Goal: Register for event/course

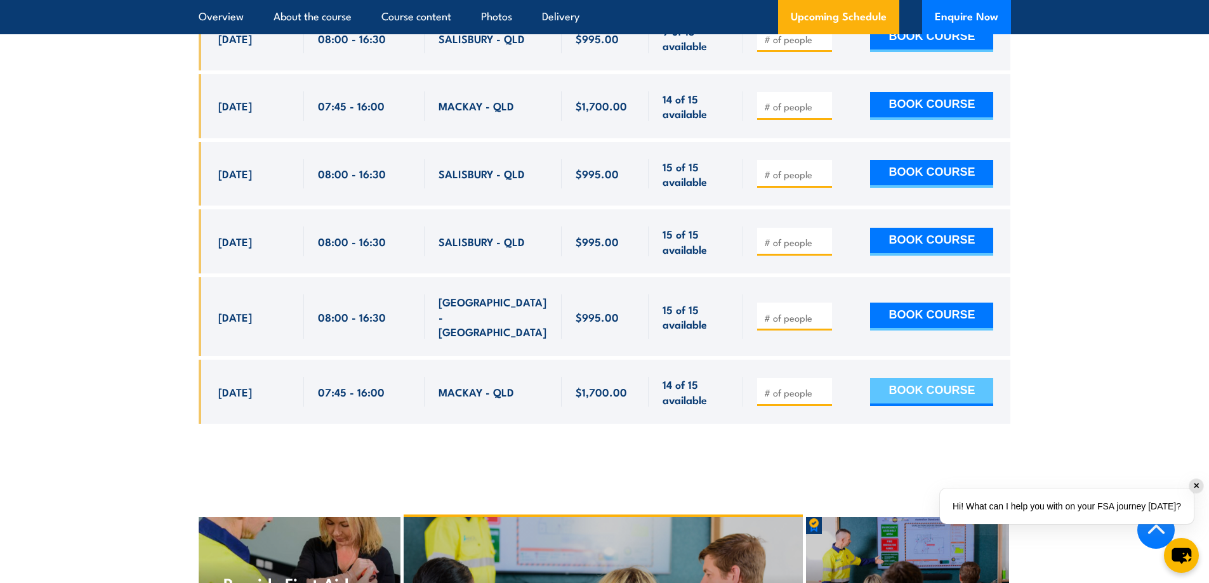
click at [944, 378] on button "BOOK COURSE" at bounding box center [931, 392] width 123 height 28
click at [791, 386] on input "number" at bounding box center [795, 392] width 63 height 13
type input "1"
click at [1159, 194] on section "UPCOMING SCHEDULE FOR - "QLD Health & Safety Representative Initial 5 Day Train…" at bounding box center [604, 1] width 1209 height 883
click at [942, 378] on button "BOOK COURSE" at bounding box center [931, 392] width 123 height 28
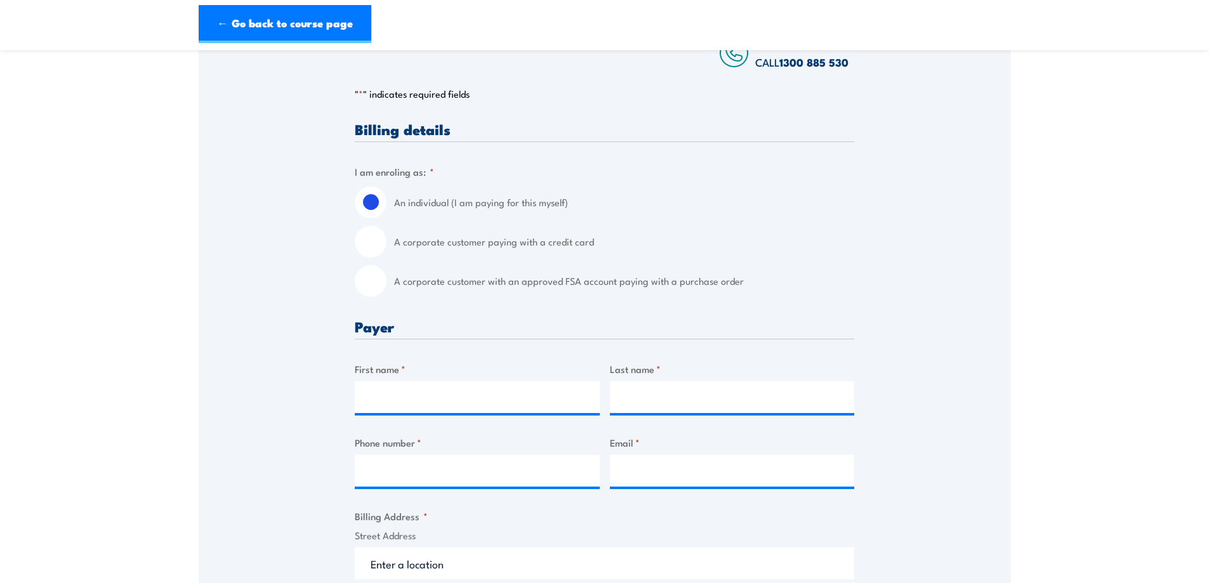
scroll to position [254, 0]
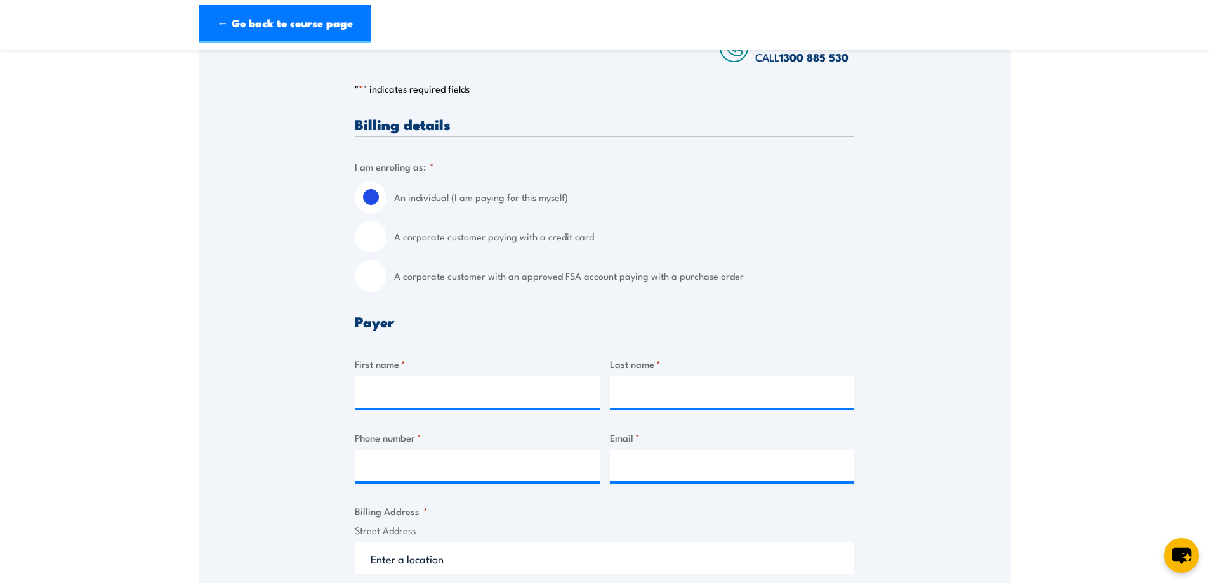
click at [381, 246] on input "A corporate customer paying with a credit card" at bounding box center [371, 237] width 32 height 32
radio input "true"
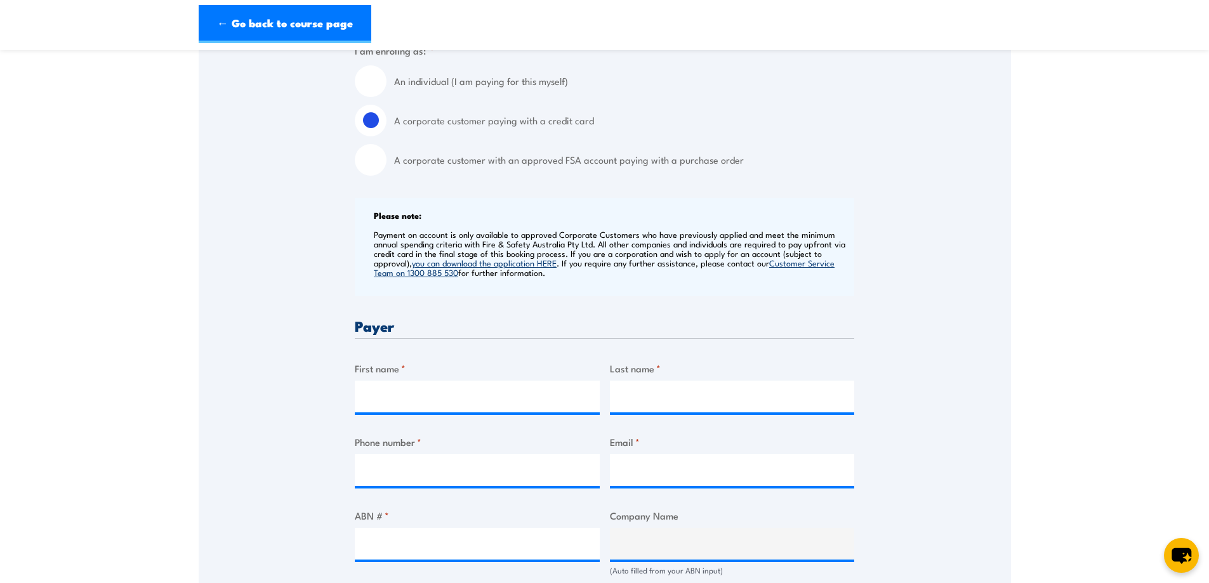
scroll to position [444, 0]
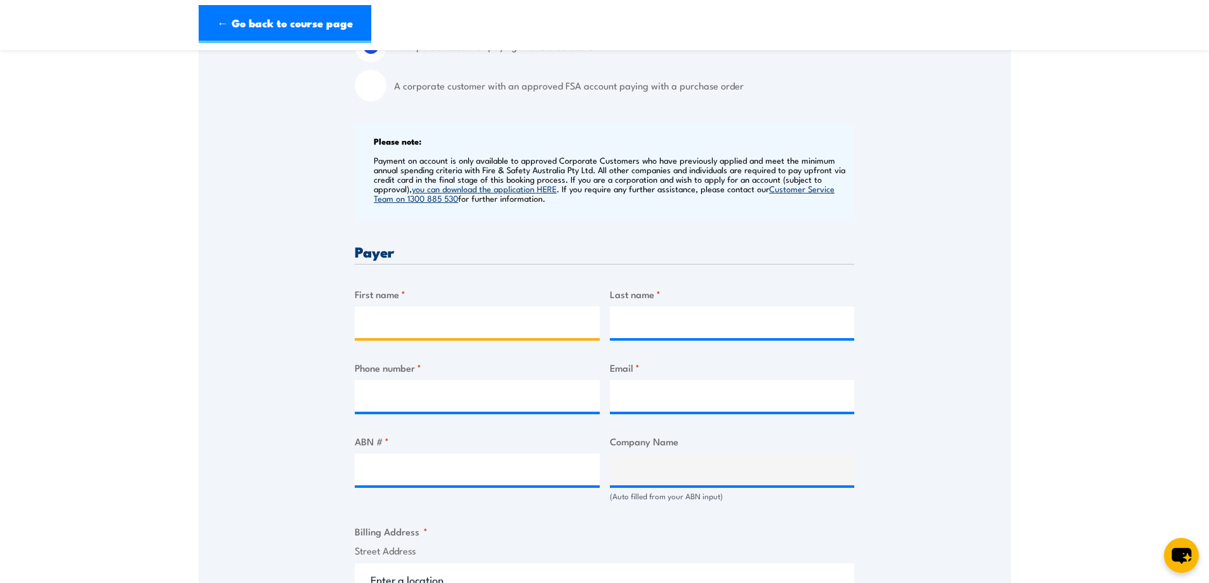
click at [438, 309] on input "First name *" at bounding box center [477, 323] width 245 height 32
type input "[PERSON_NAME]"
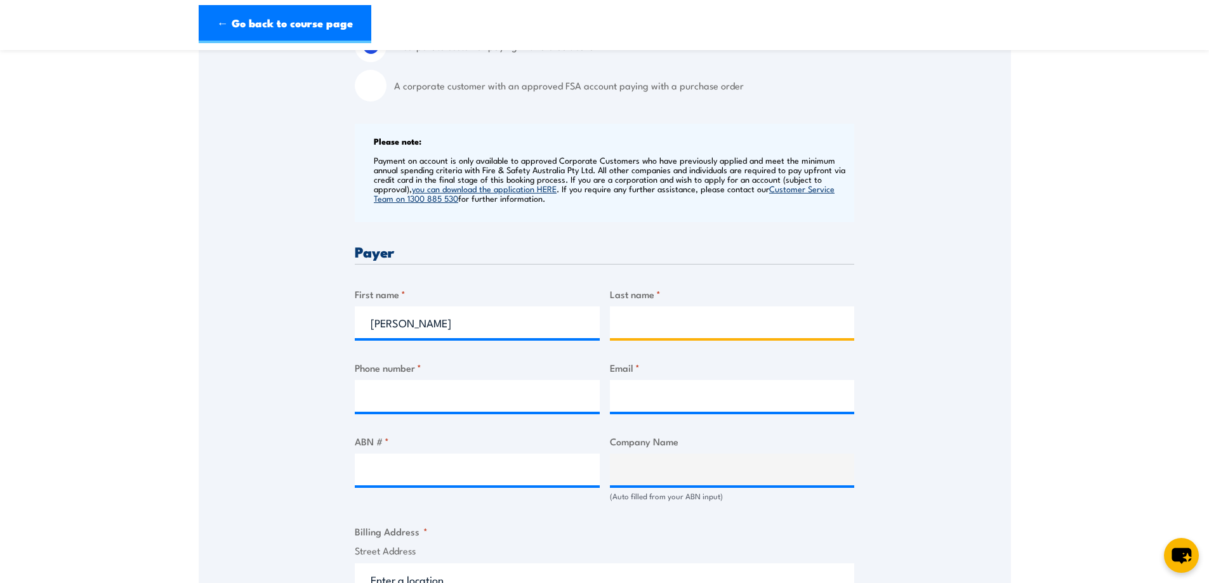
type input "[PERSON_NAME]"
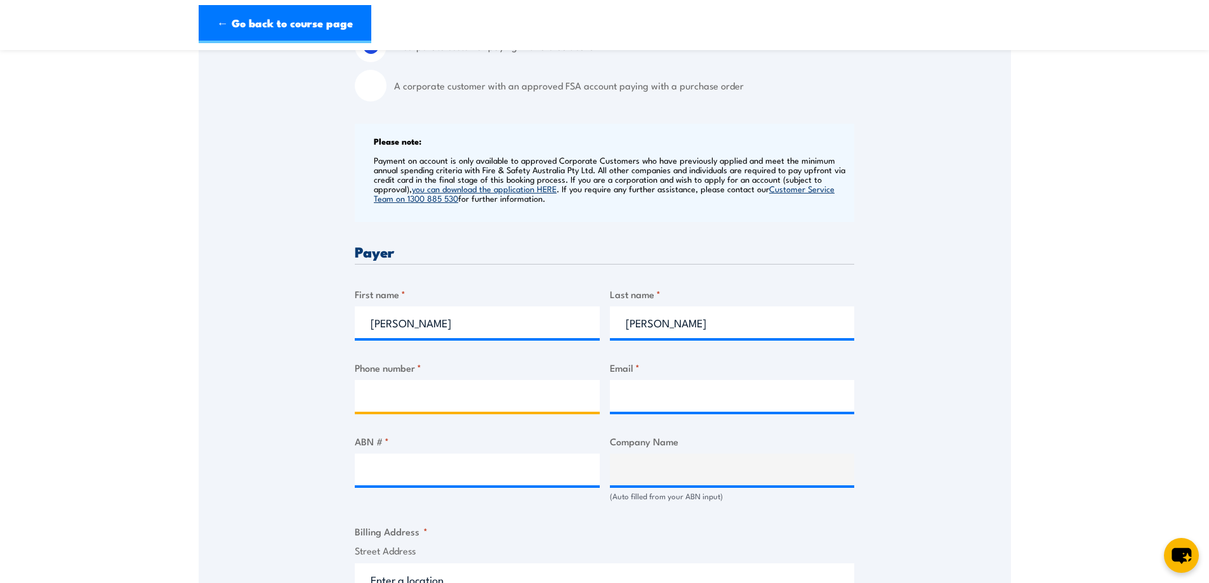
type input "0436694780"
type input "[PERSON_NAME][EMAIL_ADDRESS][PERSON_NAME][DOMAIN_NAME]"
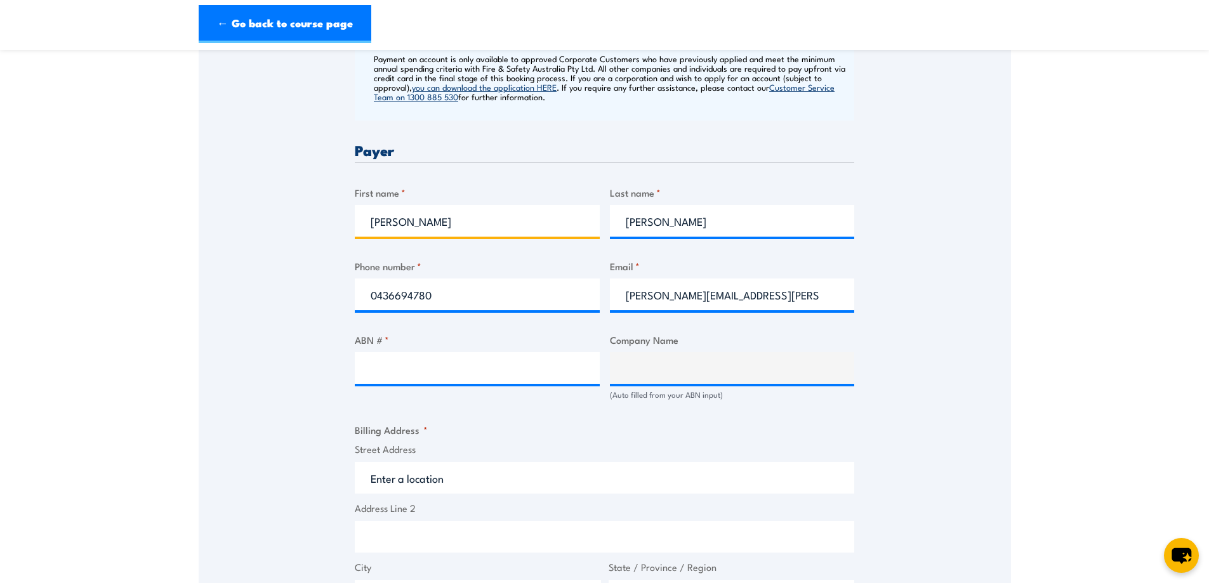
scroll to position [571, 0]
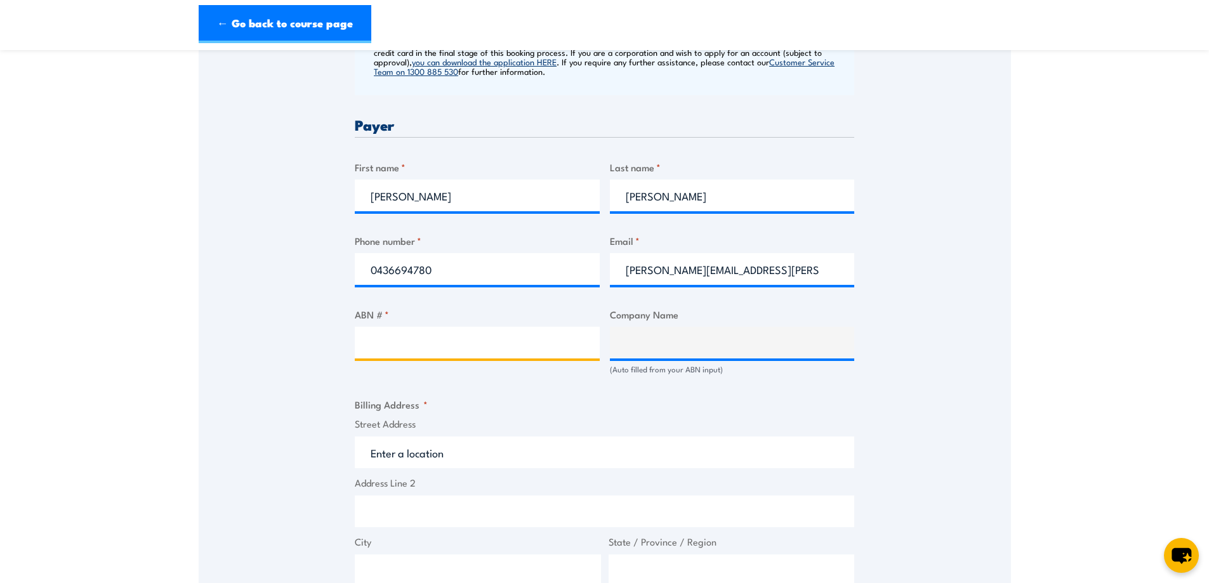
click at [495, 338] on input "ABN # *" at bounding box center [477, 343] width 245 height 32
click at [455, 345] on input "ABN # *" at bounding box center [477, 343] width 245 height 32
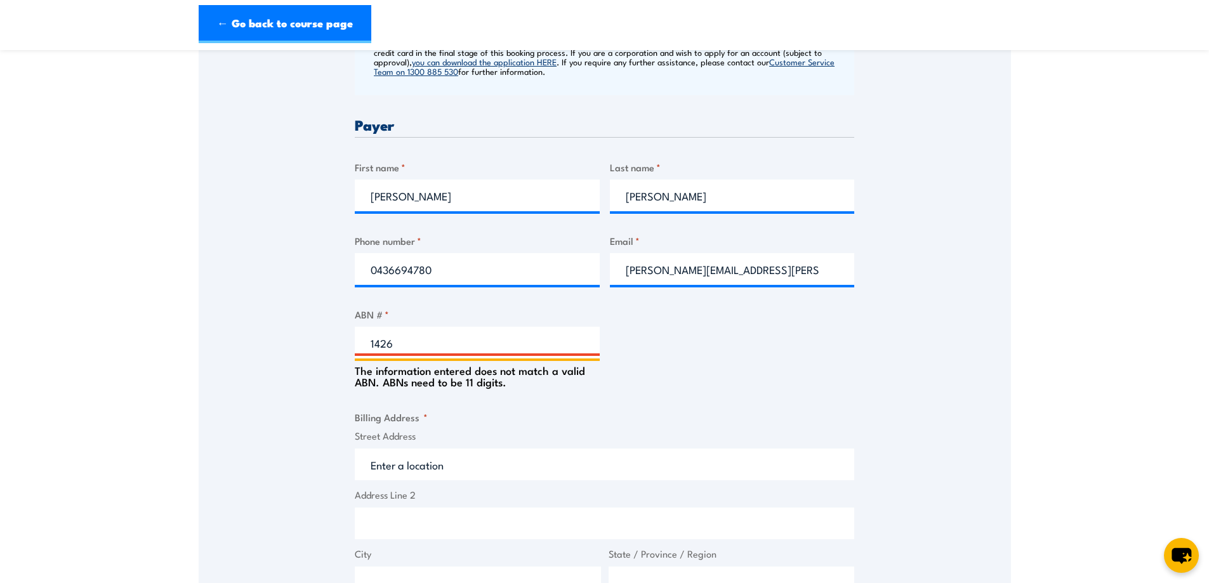
drag, startPoint x: 428, startPoint y: 343, endPoint x: 303, endPoint y: 331, distance: 126.2
click at [303, 331] on div "Speak to a specialist CALL [PHONE_NUMBER] CALL [PHONE_NUMBER] " * " indicates r…" at bounding box center [605, 536] width 812 height 1739
paste input "612 084 87"
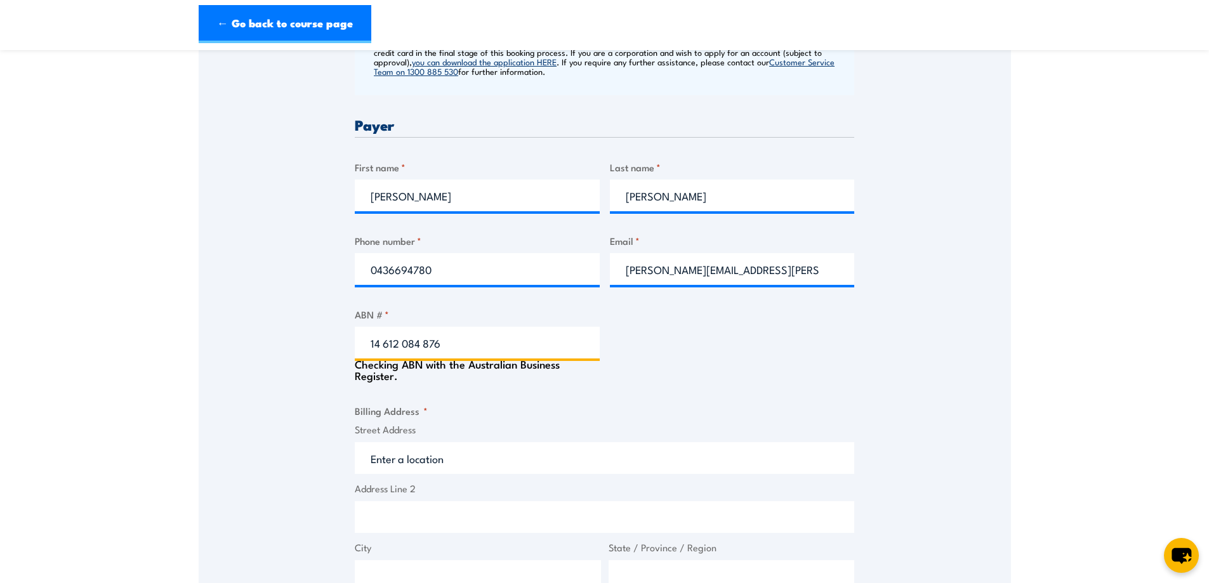
type input "14 612 084 876"
type input "CMW GEOSCIENCES (EAST COAST) PTY LTD"
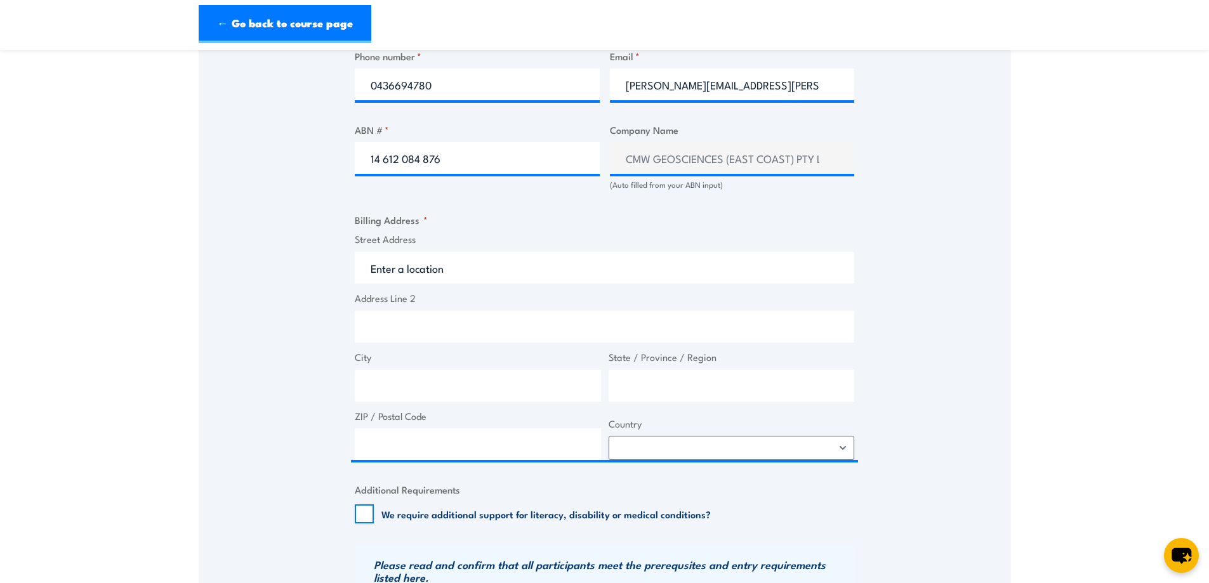
scroll to position [762, 0]
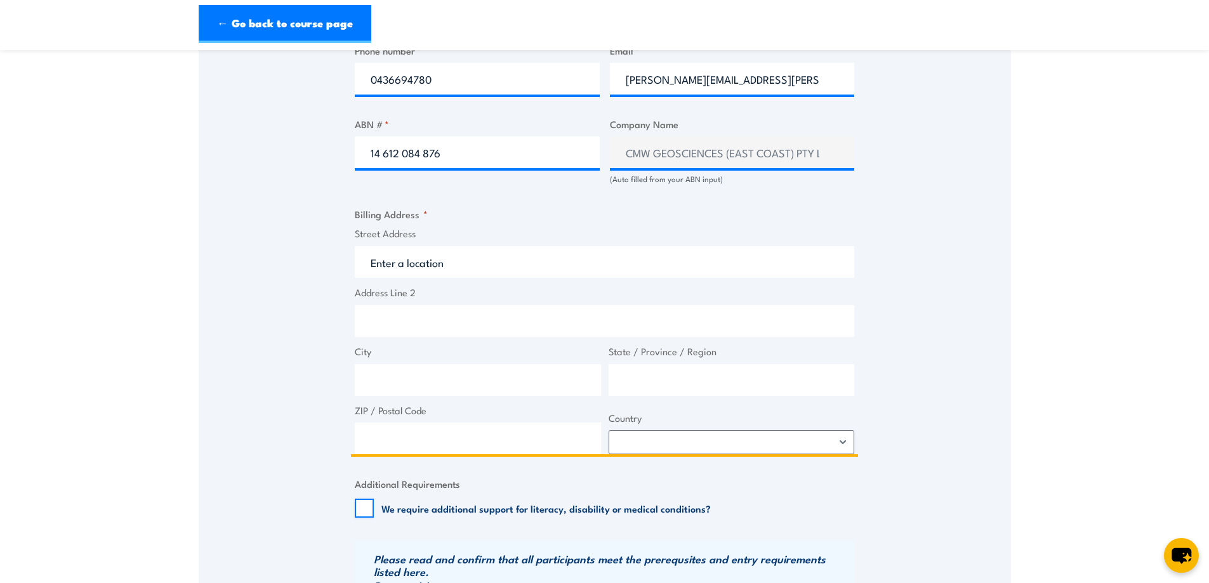
click at [472, 249] on input "Street Address" at bounding box center [604, 262] width 499 height 32
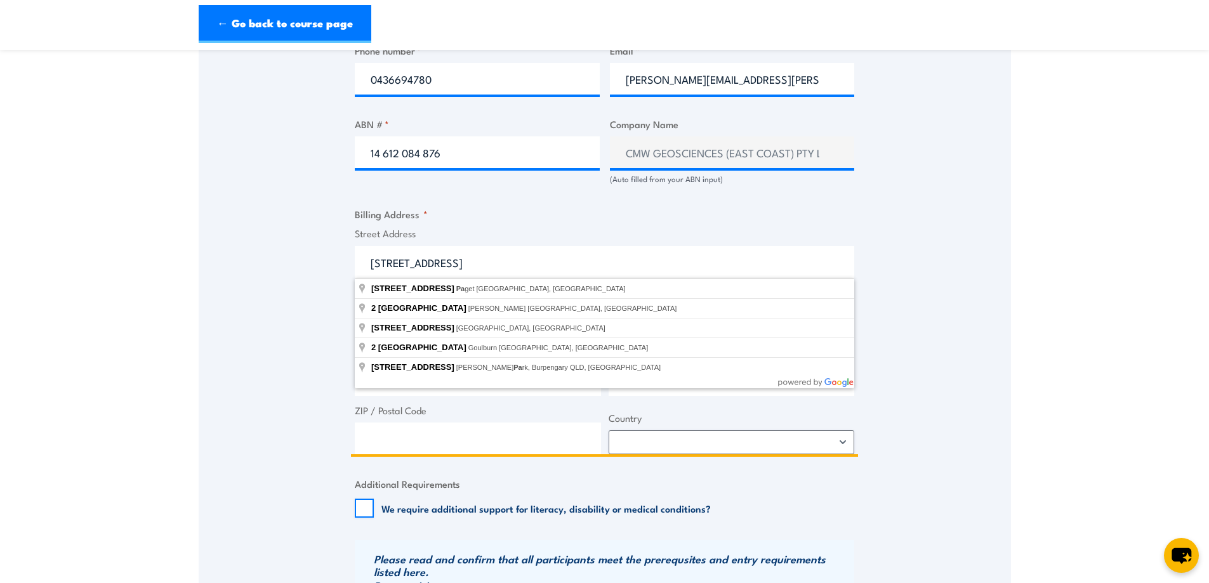
type input "[STREET_ADDRESS]"
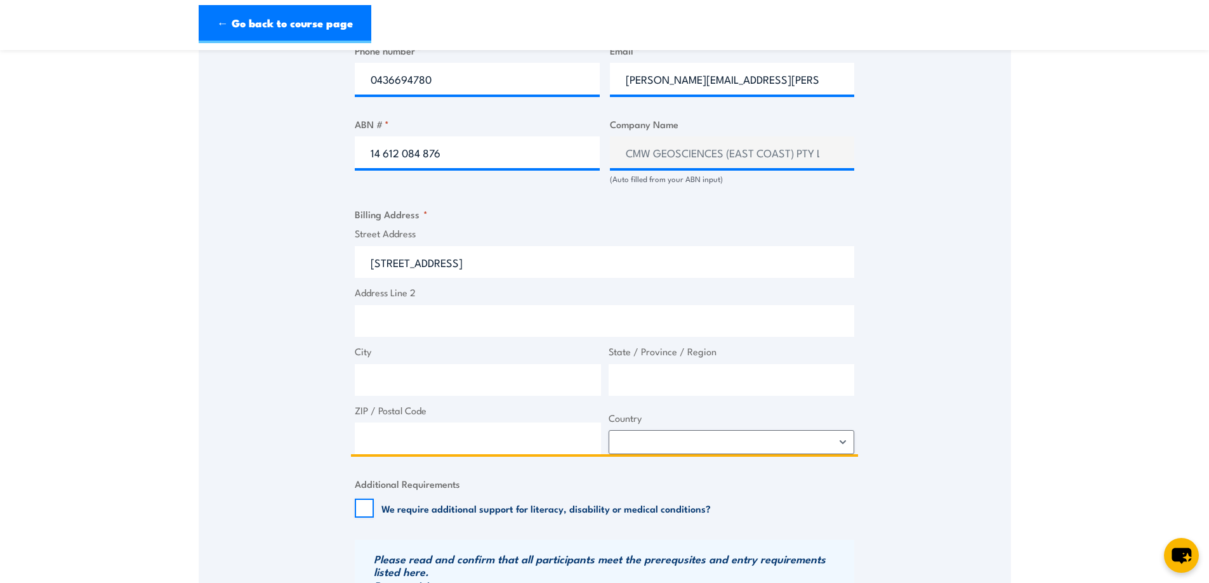
type input "2 Progress Dr"
type input "Paget"
type input "[GEOGRAPHIC_DATA]"
type input "4740"
select select "[GEOGRAPHIC_DATA]"
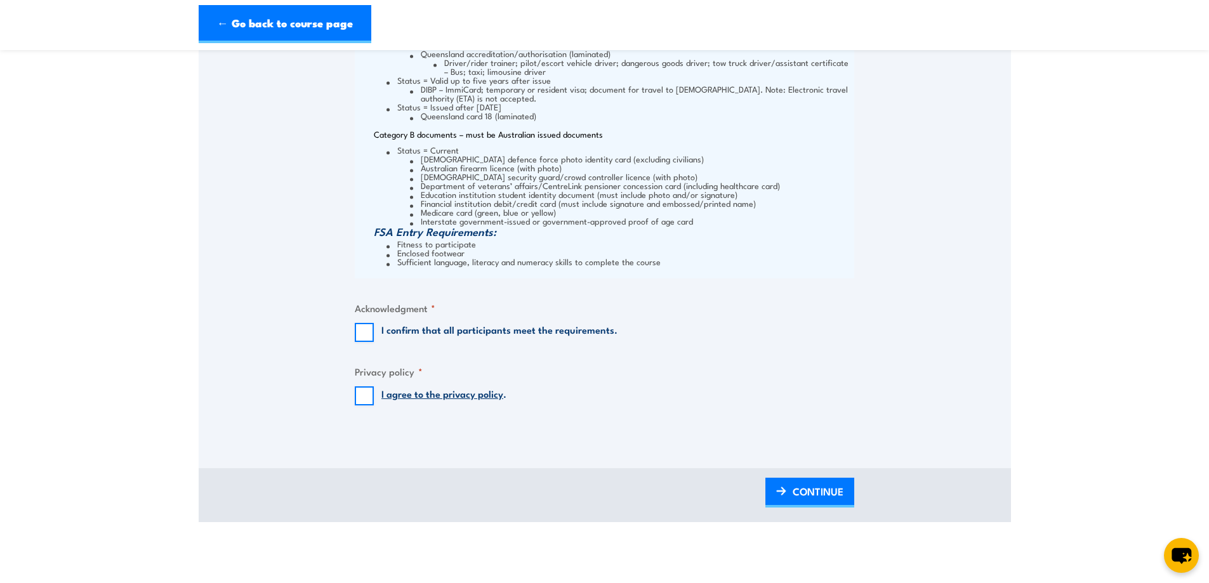
scroll to position [1587, 0]
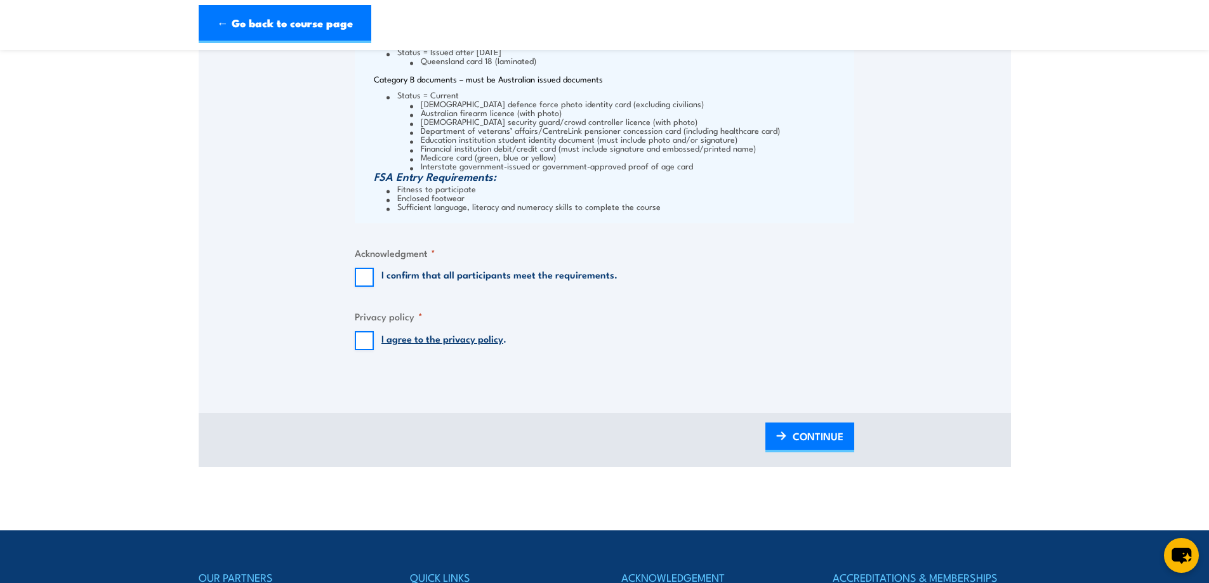
type input "2 Progress Dr"
click at [359, 275] on input "I confirm that all participants meet the requirements." at bounding box center [364, 277] width 19 height 19
checkbox input "true"
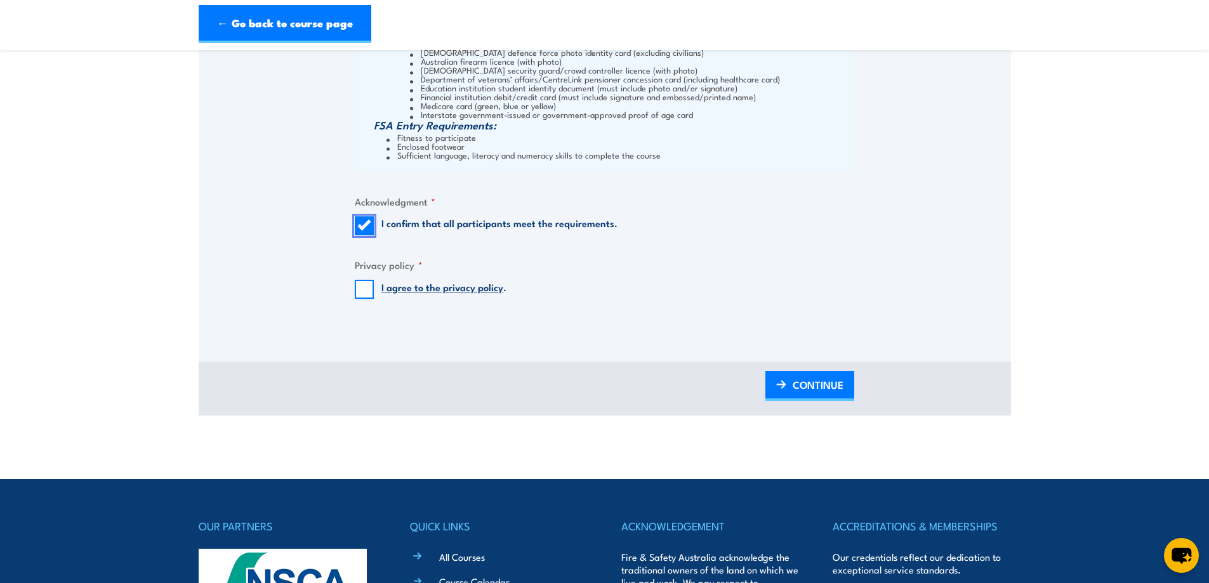
scroll to position [1650, 0]
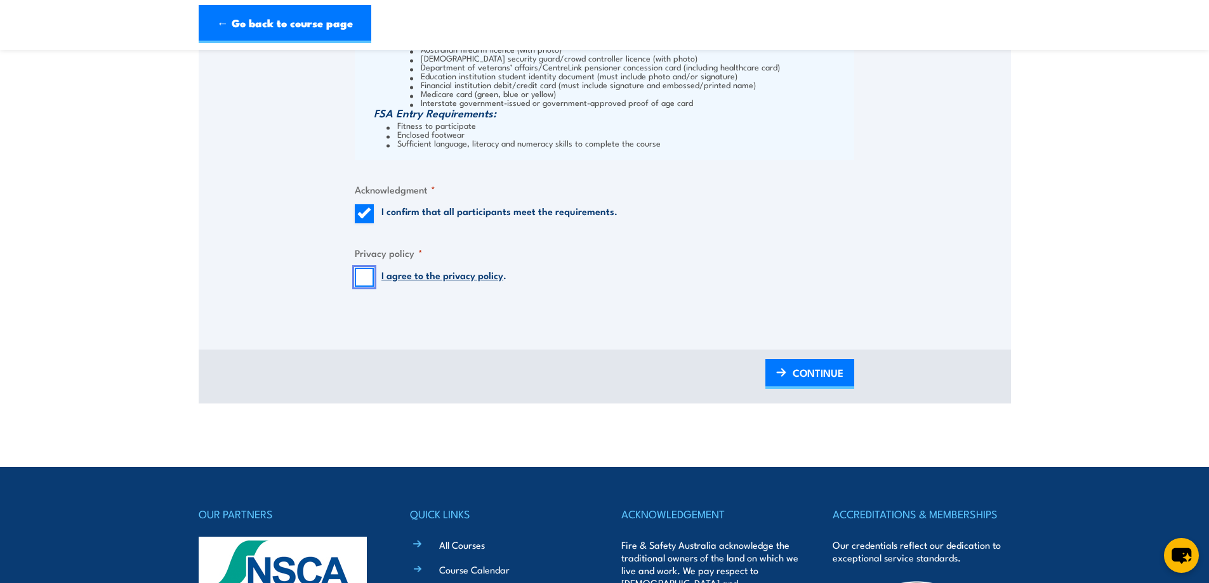
click at [357, 277] on input "I agree to the privacy policy ." at bounding box center [364, 277] width 19 height 19
checkbox input "true"
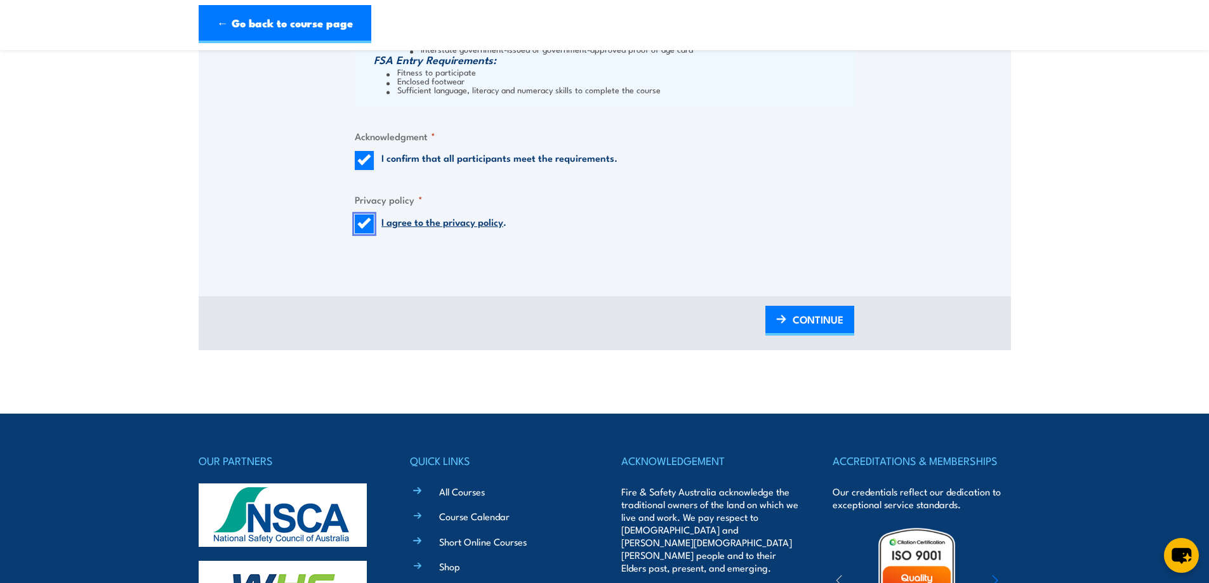
scroll to position [1904, 0]
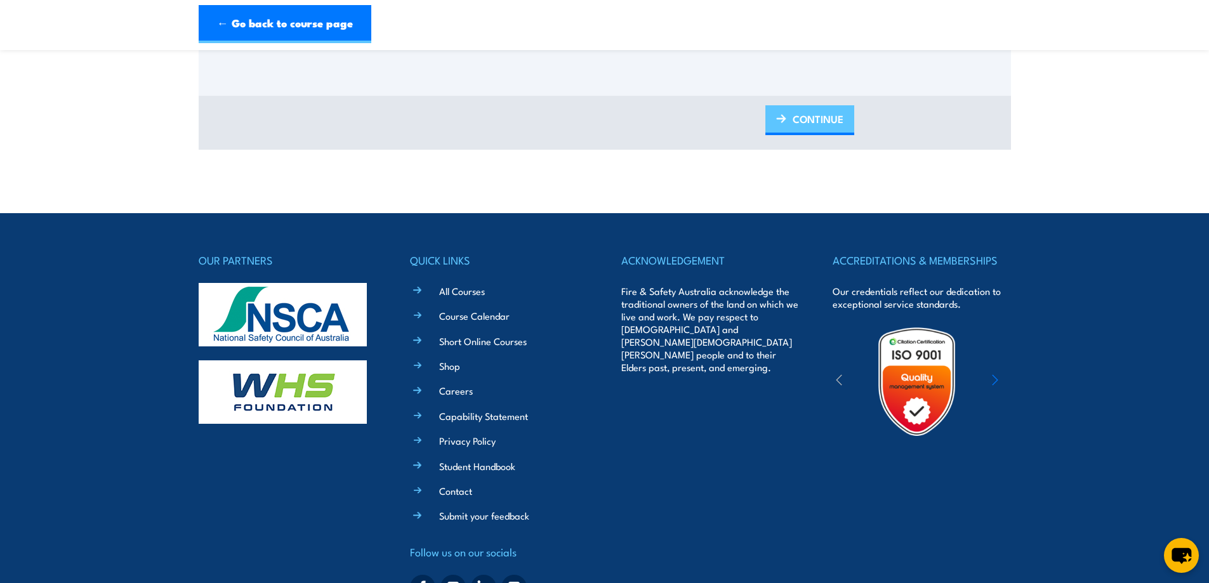
click at [796, 118] on span "CONTINUE" at bounding box center [818, 119] width 51 height 34
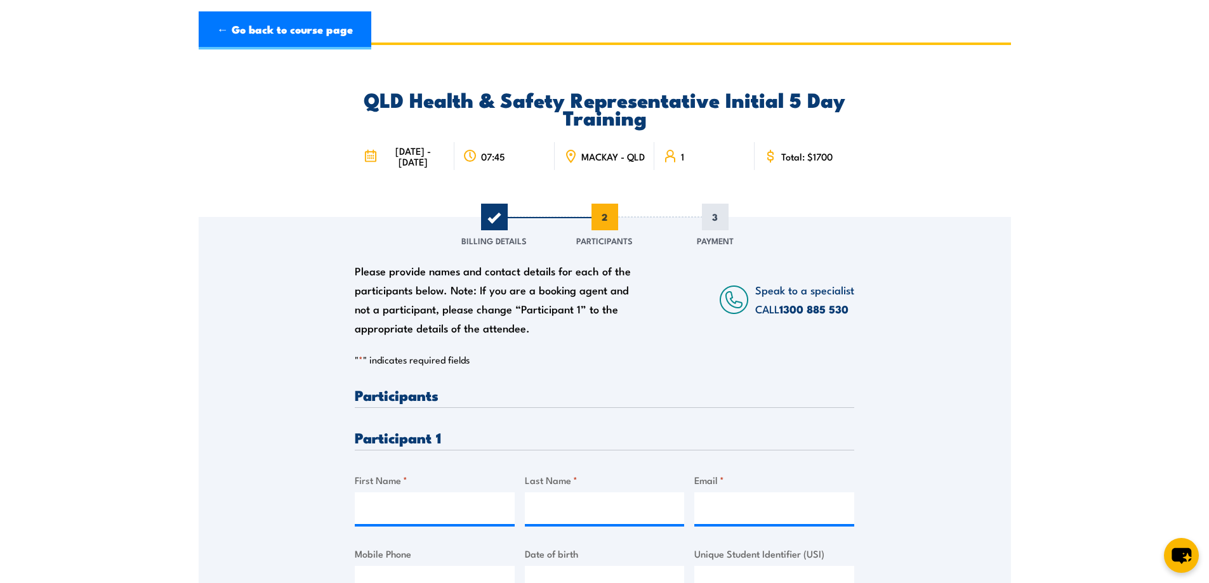
scroll to position [0, 0]
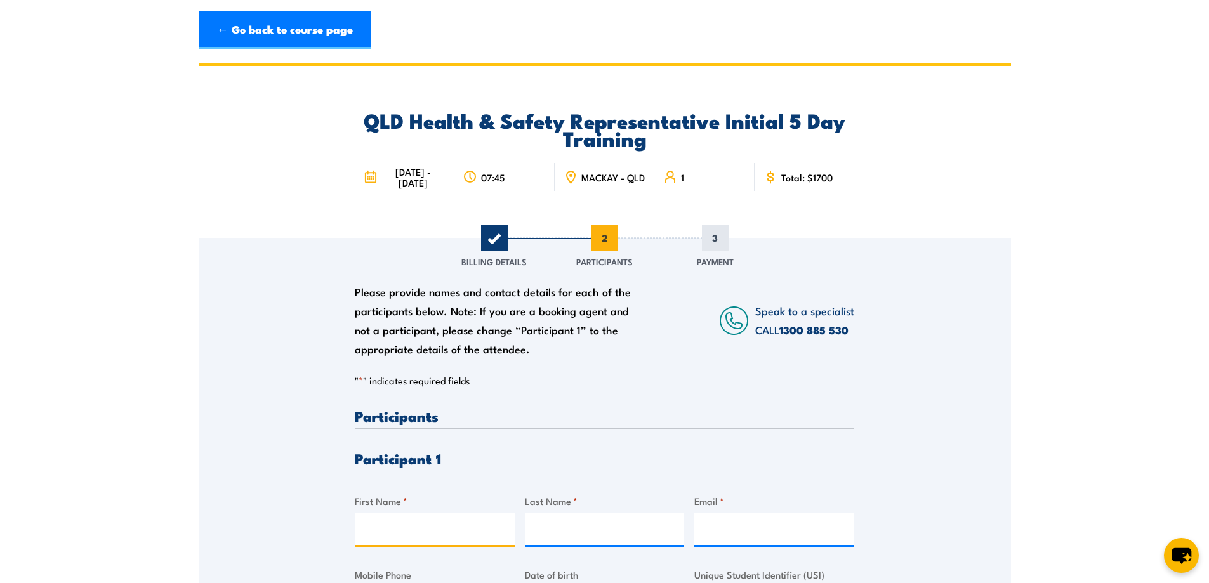
click at [413, 528] on input "First Name *" at bounding box center [435, 529] width 160 height 32
type input "[PERSON_NAME]"
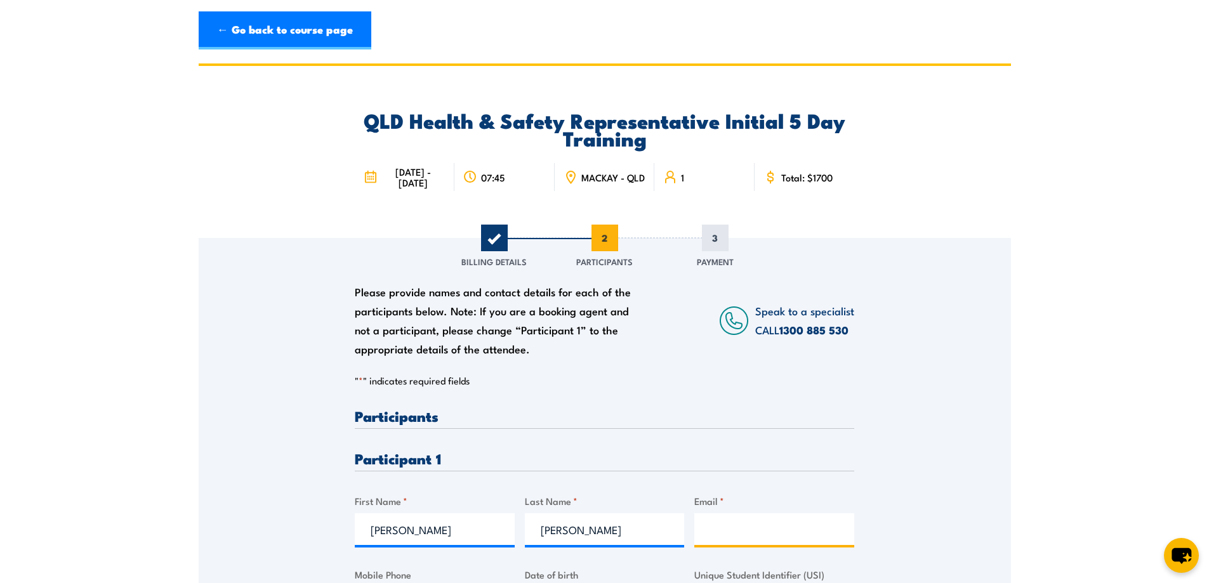
type input "[PERSON_NAME][EMAIL_ADDRESS][PERSON_NAME][DOMAIN_NAME]"
type input "0436694780"
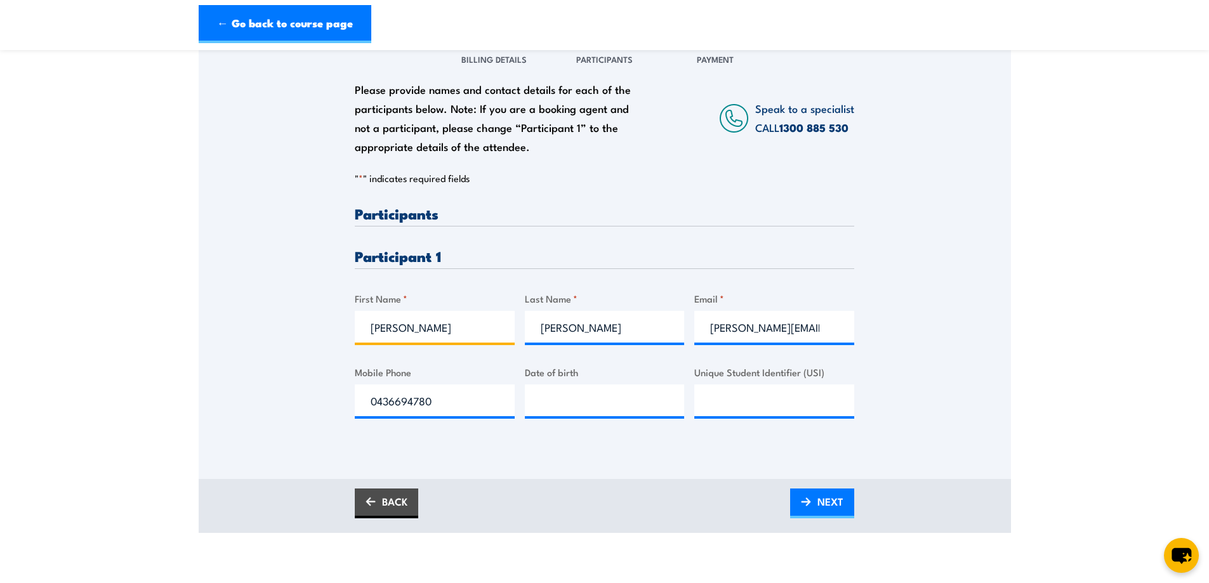
scroll to position [317, 0]
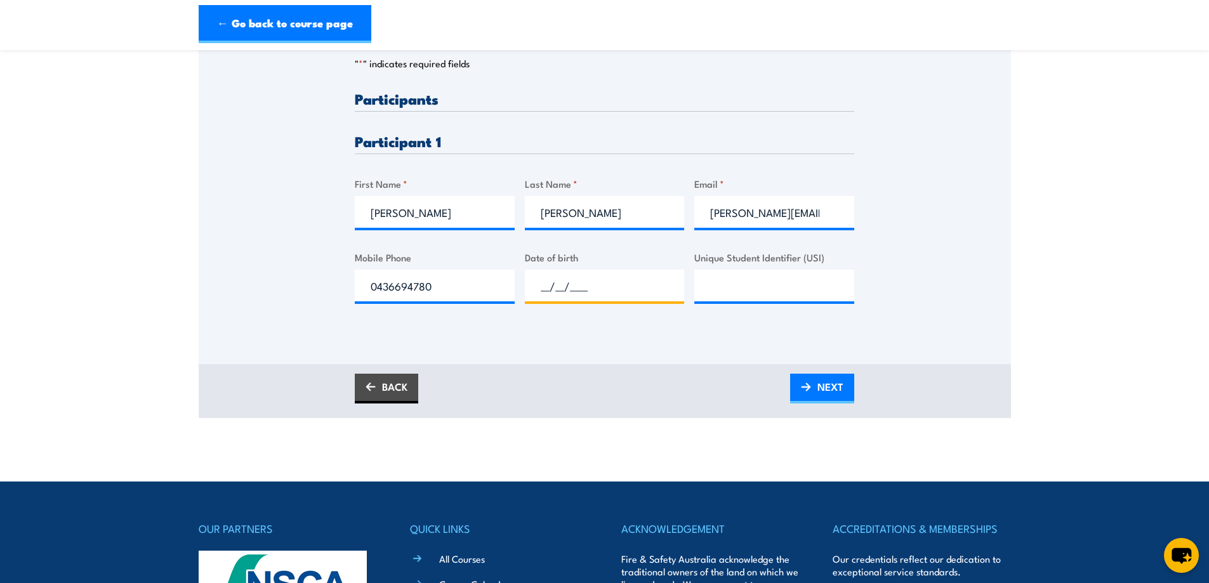
click at [543, 280] on input "__/__/____" at bounding box center [605, 286] width 160 height 32
type input "[DATE]"
click at [733, 277] on input "Unique Student Identifier (USI)" at bounding box center [774, 286] width 160 height 32
paste input "T7UJ7NKHQ8"
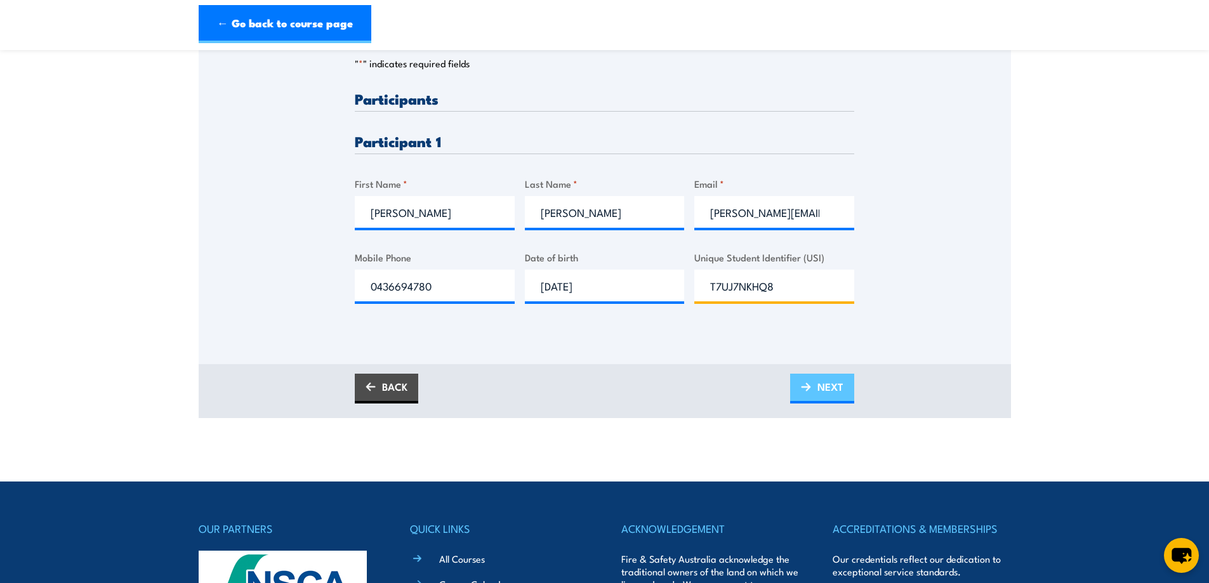
type input "T7UJ7NKHQ8"
click at [815, 382] on link "NEXT" at bounding box center [822, 389] width 64 height 30
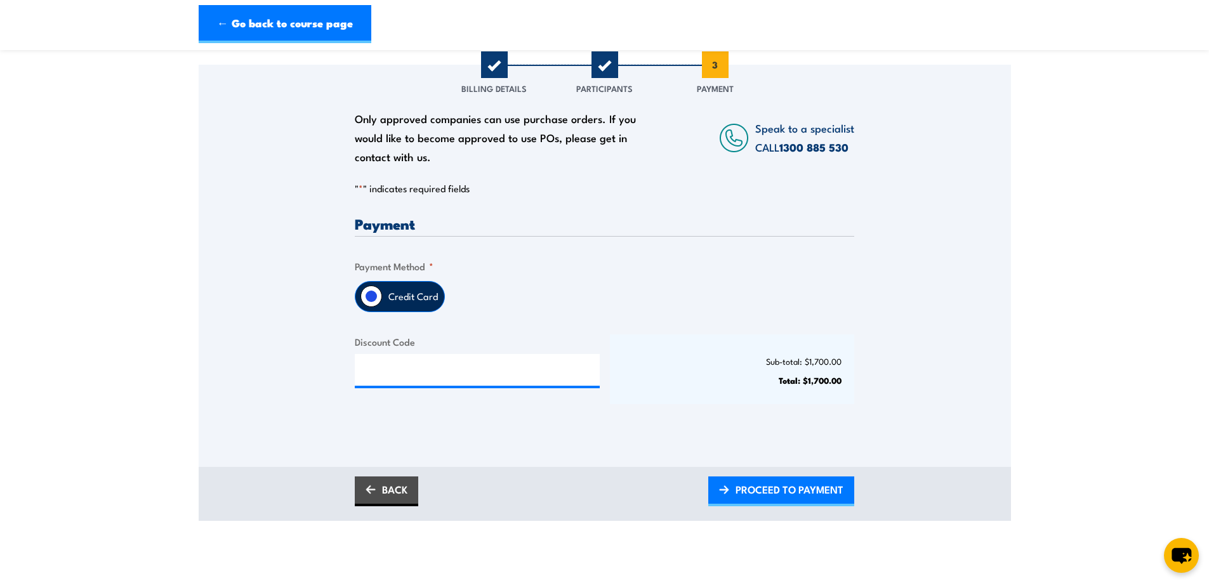
scroll to position [190, 0]
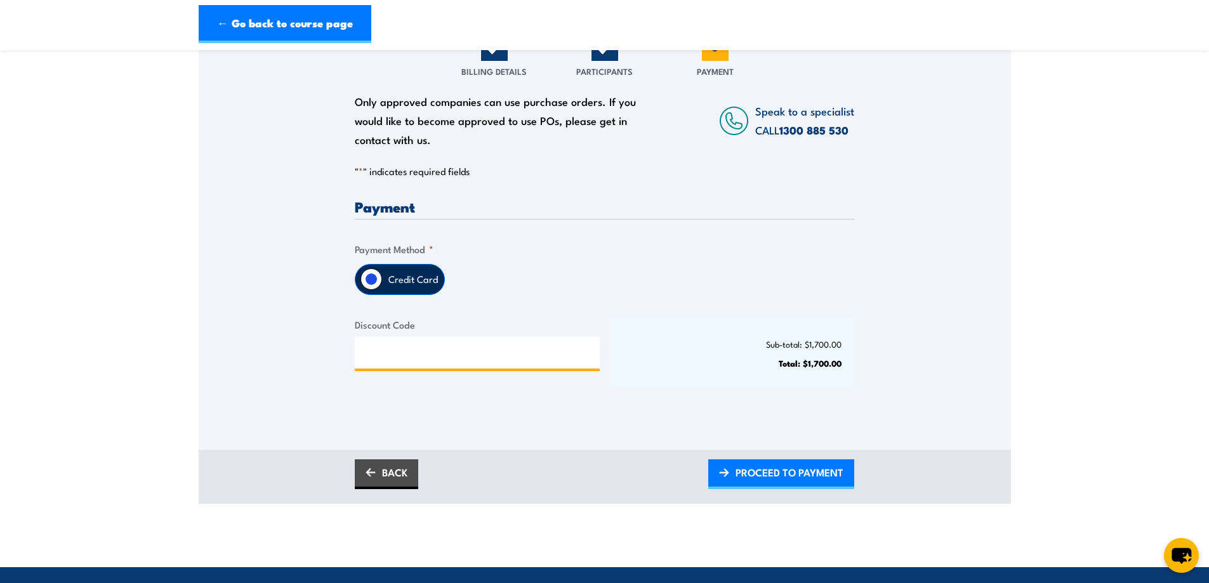
click at [412, 346] on input "Discount Code" at bounding box center [477, 353] width 245 height 32
type input "PLEASE"
click at [948, 249] on div "Only approved companies can use purchase orders. If you would like to become ap…" at bounding box center [605, 231] width 812 height 367
click at [1067, 260] on section "QLD Health & Safety Representative Initial 5 Day Training [DATE] - [DATE] 07:45…" at bounding box center [604, 188] width 1209 height 631
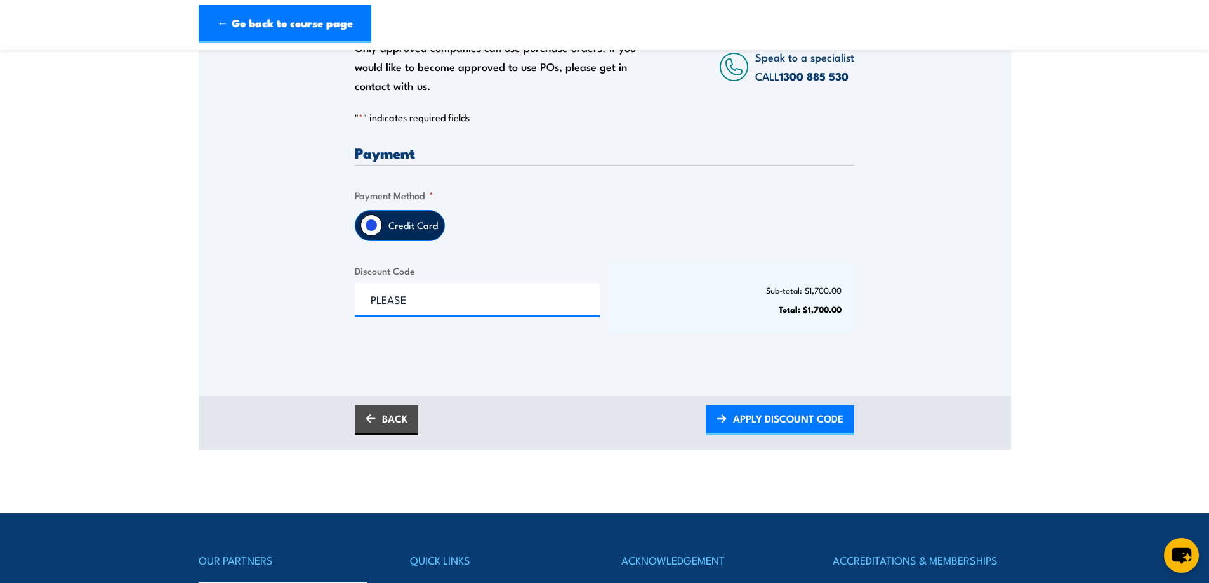
scroll to position [254, 0]
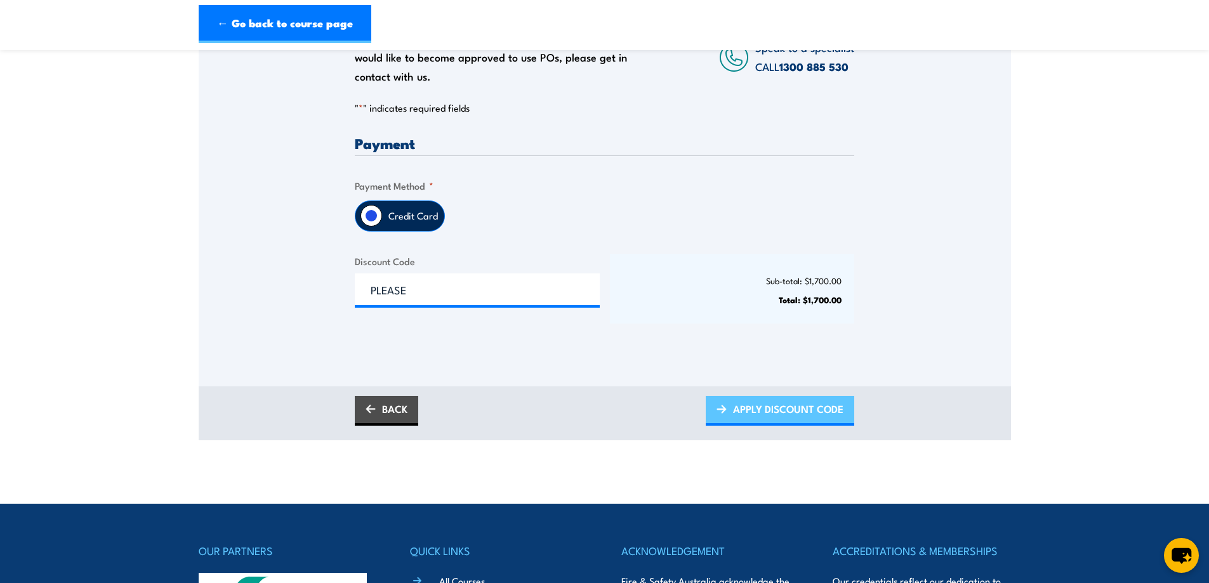
click at [747, 420] on span "APPLY DISCOUNT CODE" at bounding box center [788, 409] width 110 height 34
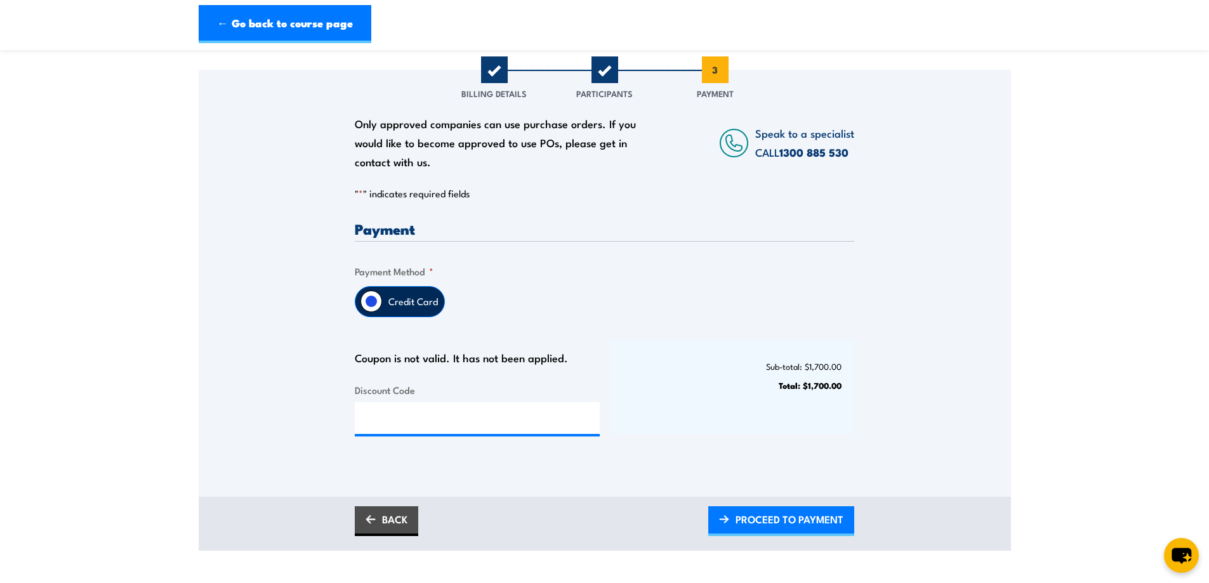
scroll to position [190, 0]
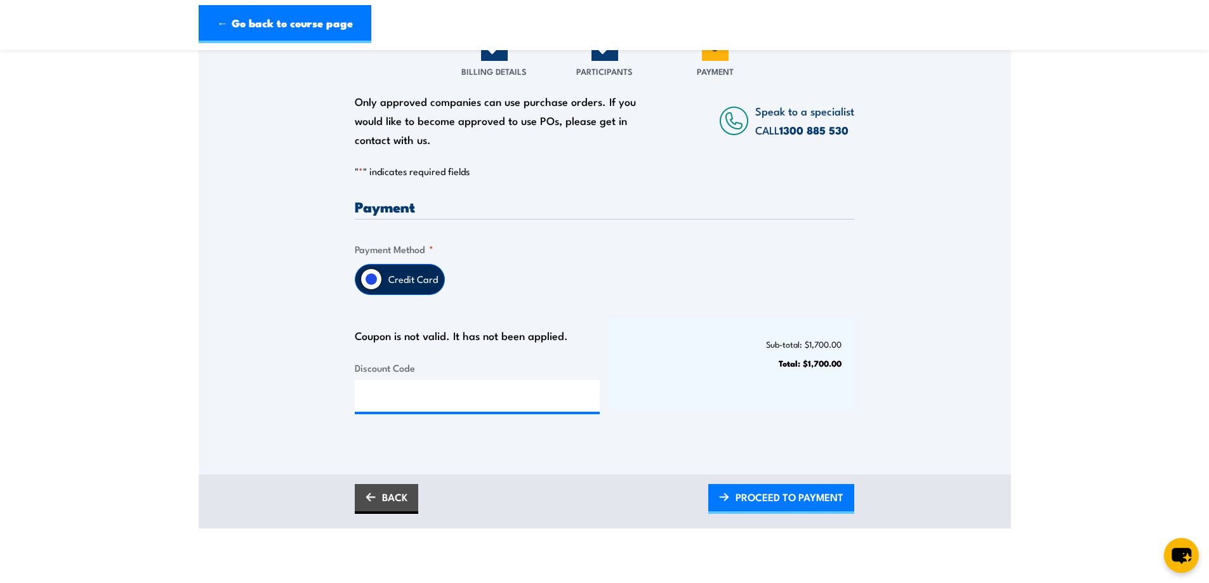
click at [673, 357] on div "Sub-total: $1,700.00 Total: $1,700.00" at bounding box center [732, 364] width 245 height 95
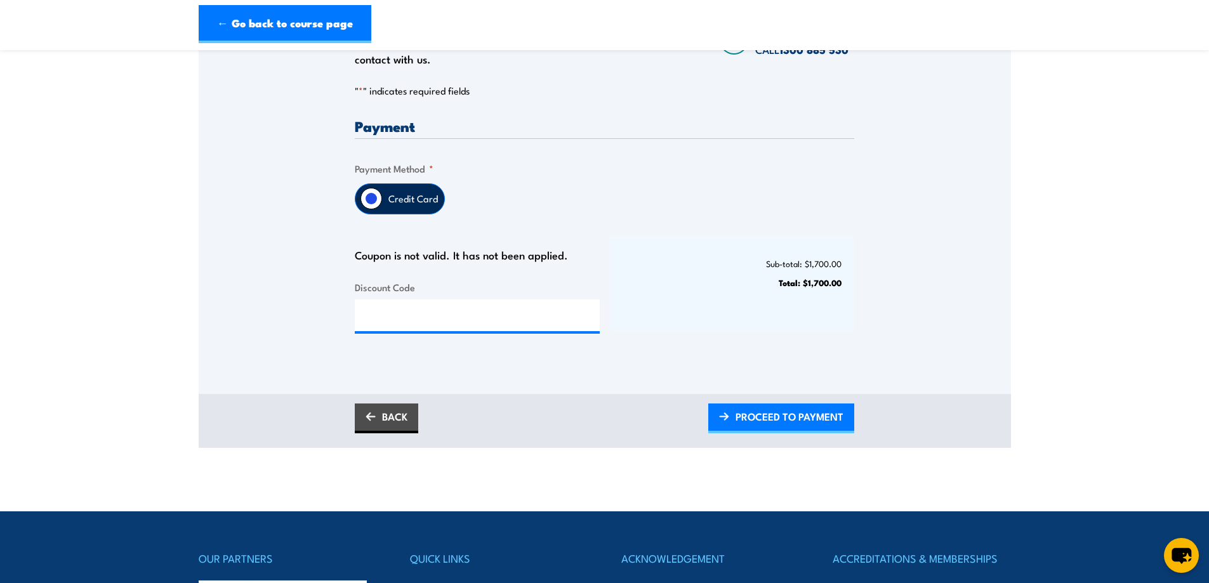
scroll to position [317, 0]
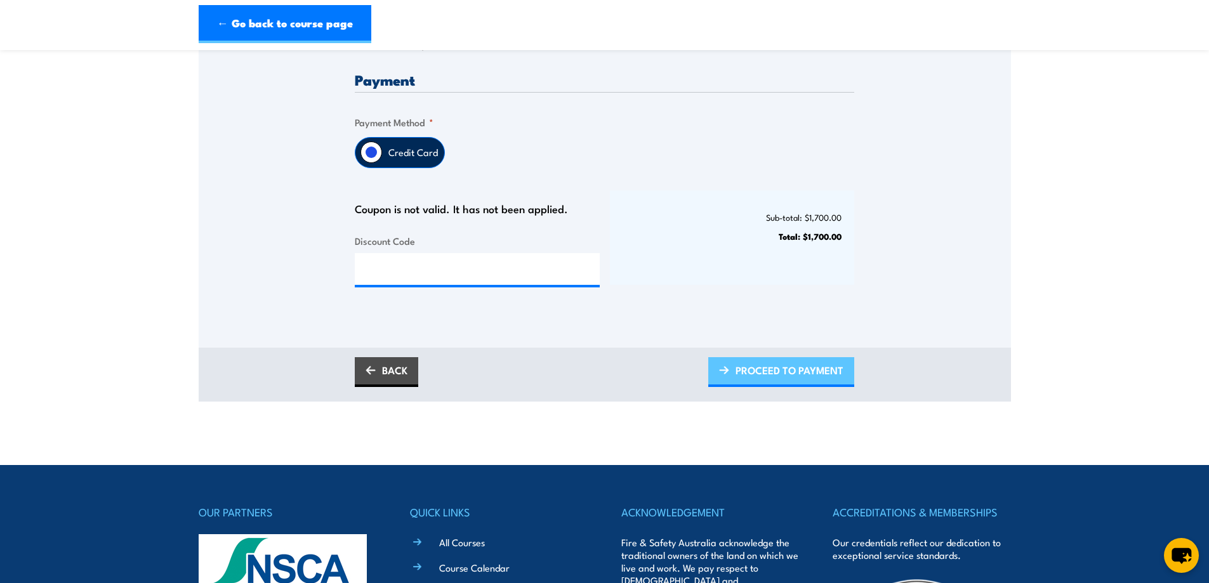
click at [791, 371] on span "PROCEED TO PAYMENT" at bounding box center [790, 370] width 108 height 34
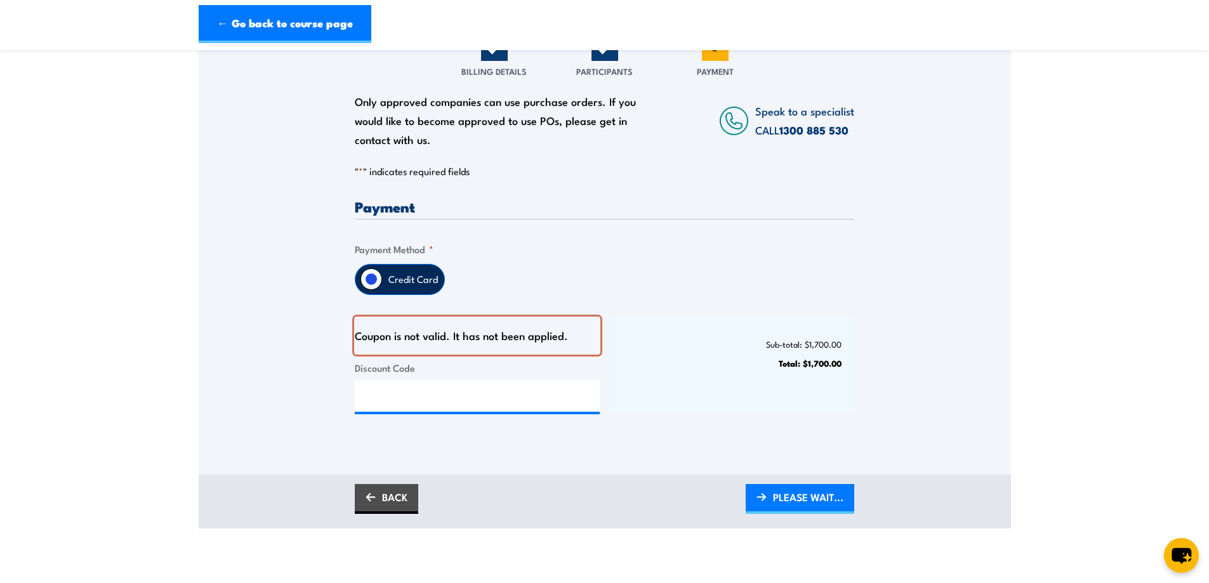
scroll to position [214, 0]
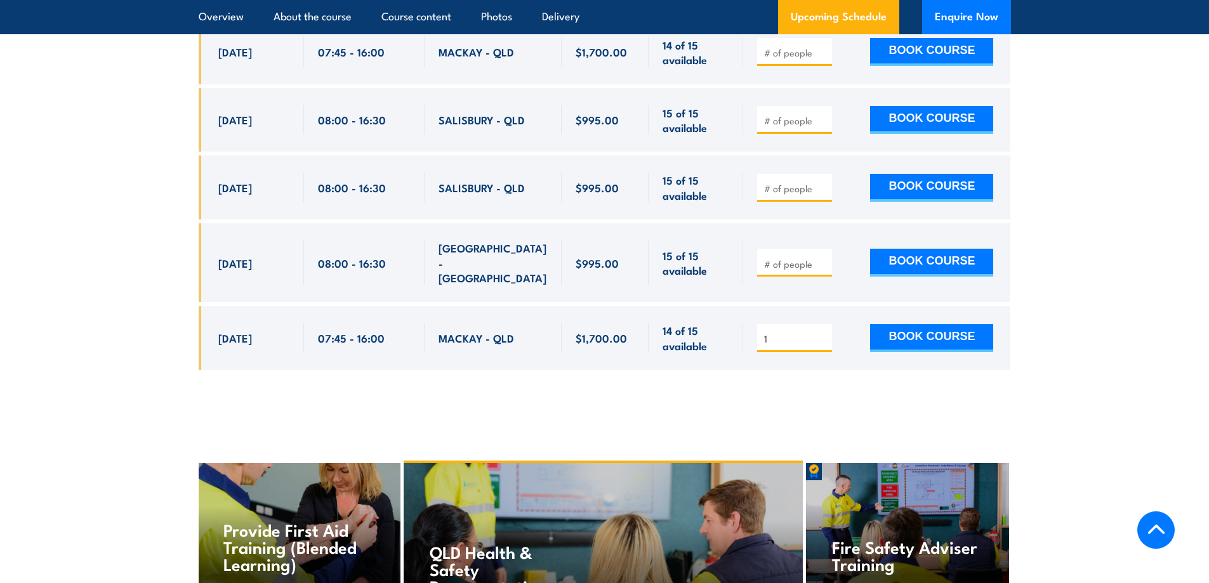
scroll to position [2759, 0]
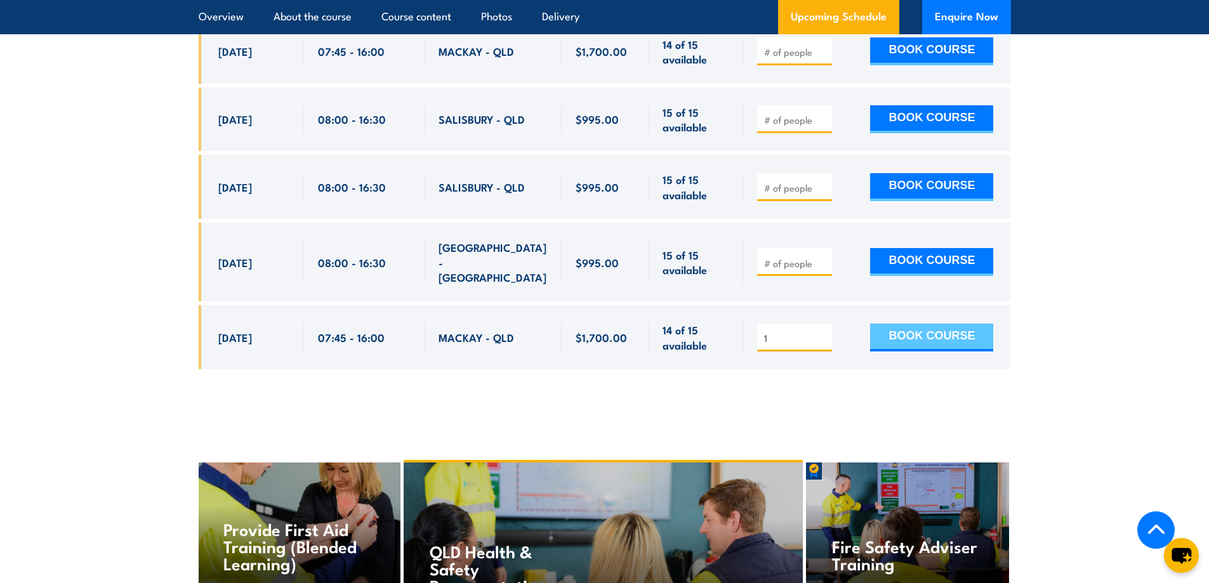
click at [922, 324] on button "BOOK COURSE" at bounding box center [931, 338] width 123 height 28
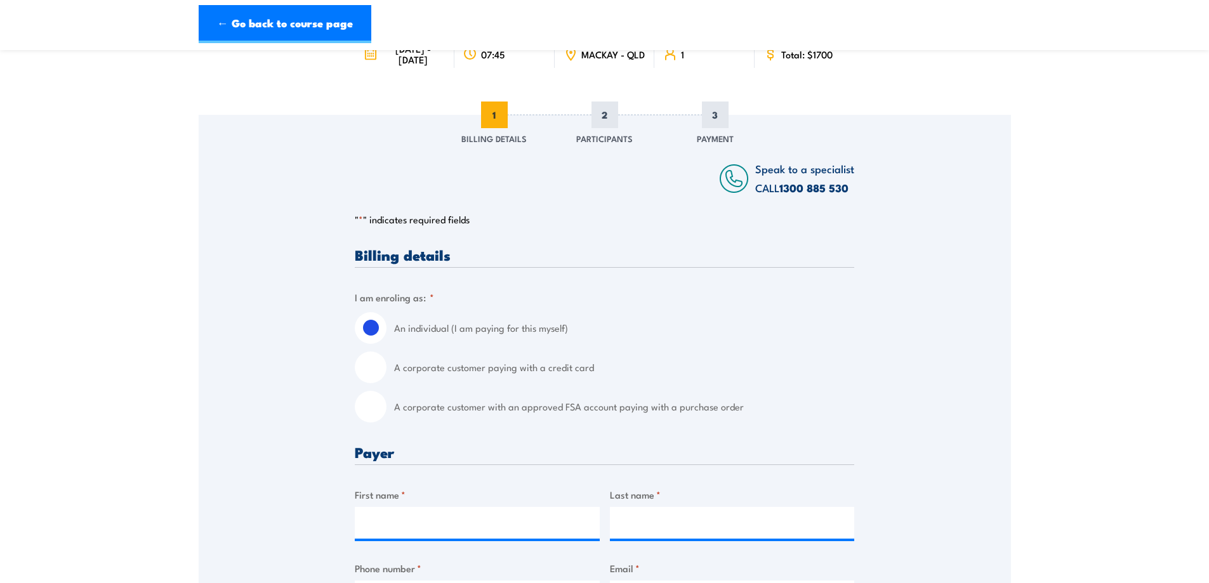
scroll to position [254, 0]
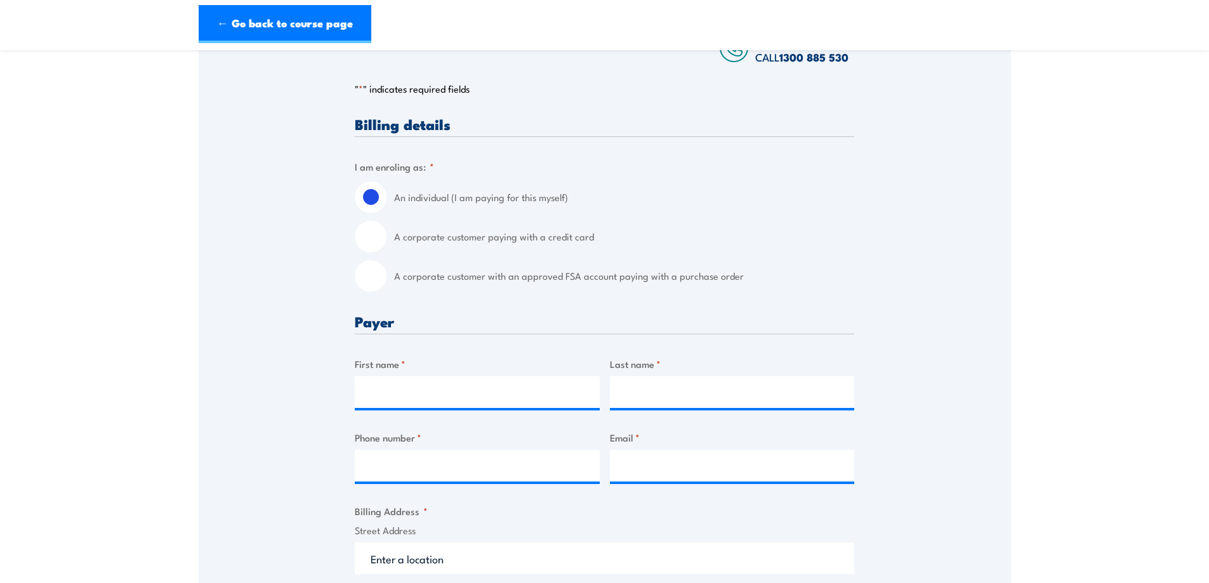
click at [376, 232] on input "A corporate customer paying with a credit card" at bounding box center [371, 237] width 32 height 32
radio input "true"
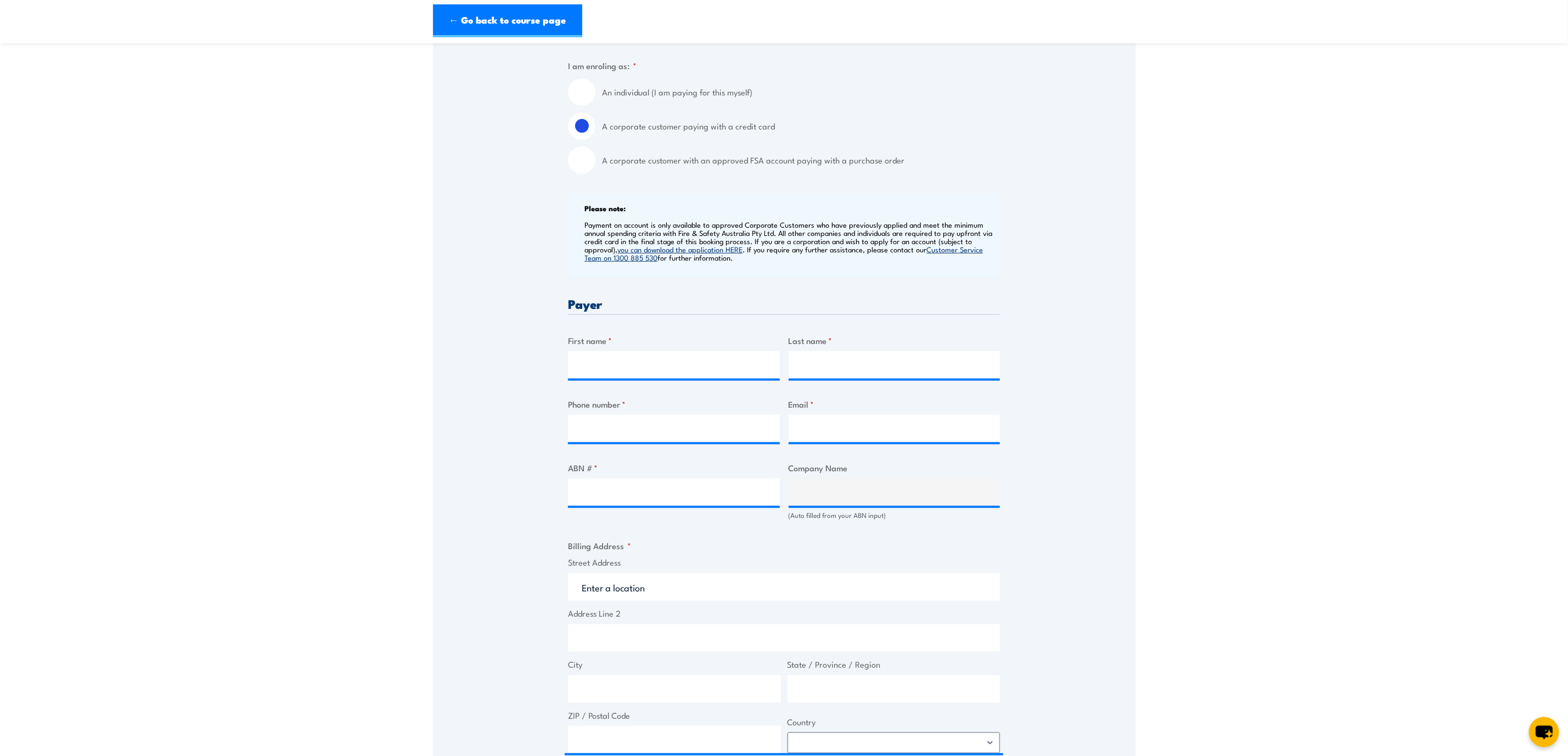
scroll to position [302, 0]
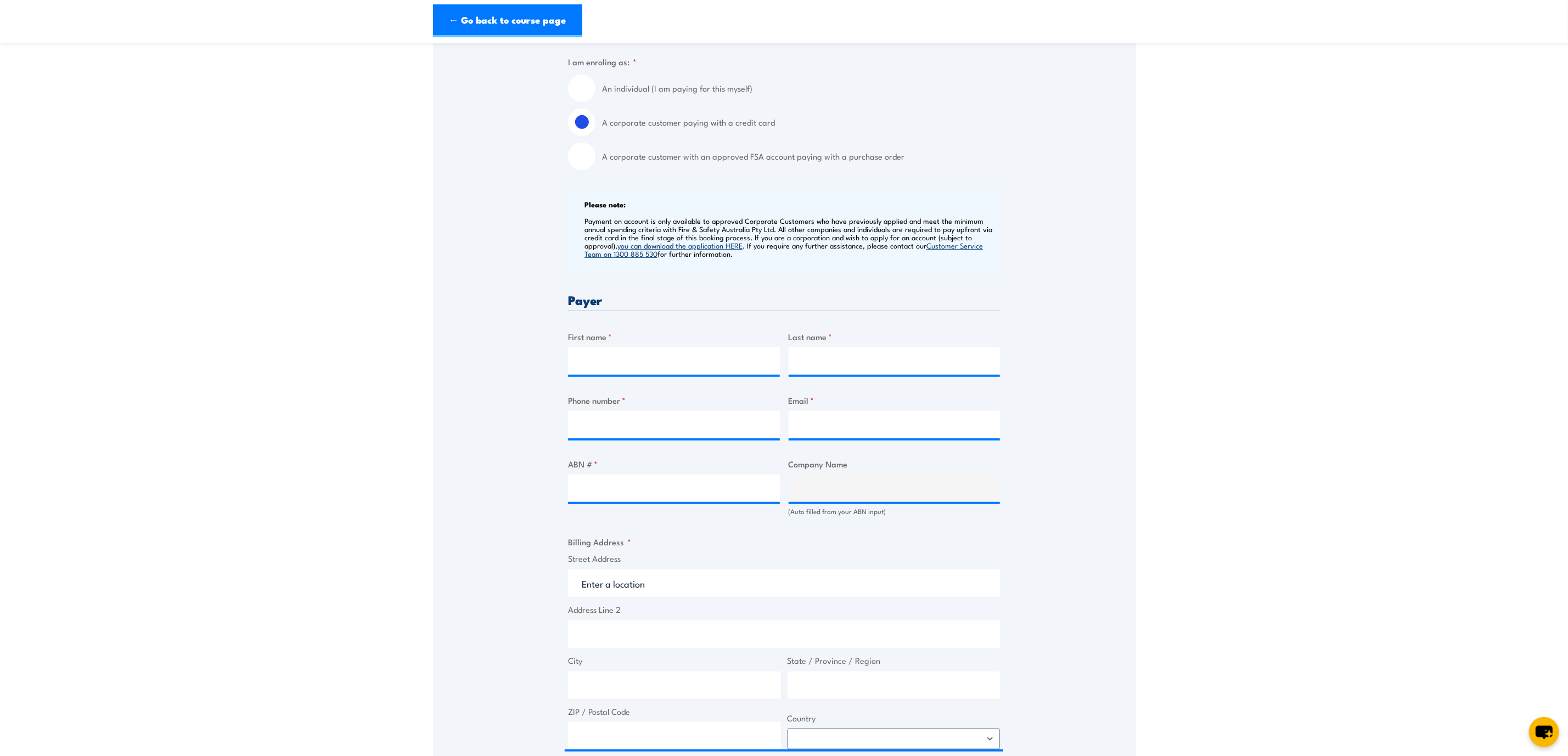
drag, startPoint x: 629, startPoint y: 346, endPoint x: 623, endPoint y: 356, distance: 11.7
click at [626, 349] on div "First name *" at bounding box center [674, 352] width 212 height 44
click at [614, 348] on input "First name *" at bounding box center [674, 362] width 212 height 28
type input "Joseph"
type input "Brittain"
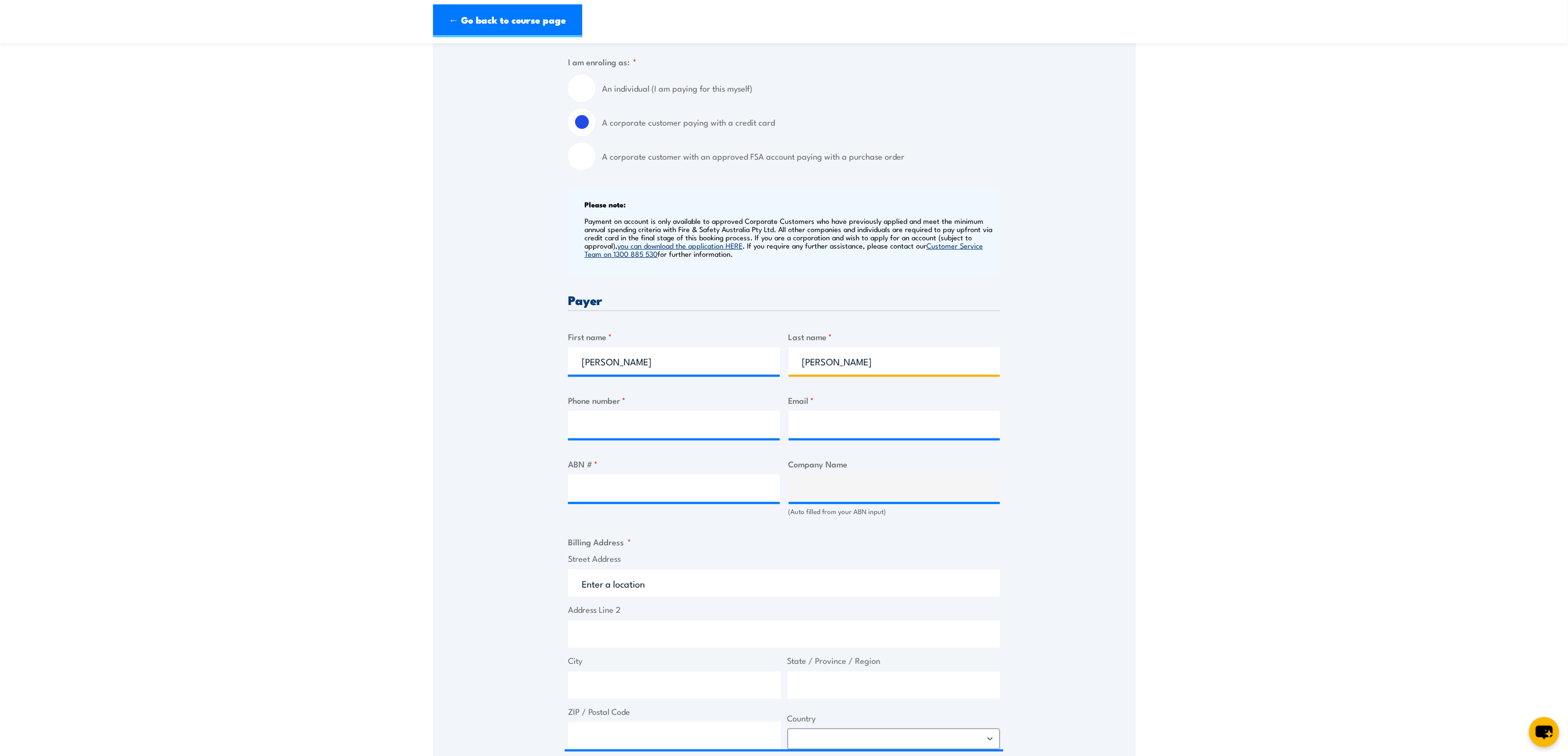
type input "0436694780"
type input "[PERSON_NAME][EMAIL_ADDRESS][PERSON_NAME][DOMAIN_NAME]"
click at [592, 484] on input "ABN # *" at bounding box center [674, 489] width 212 height 28
type input "14612"
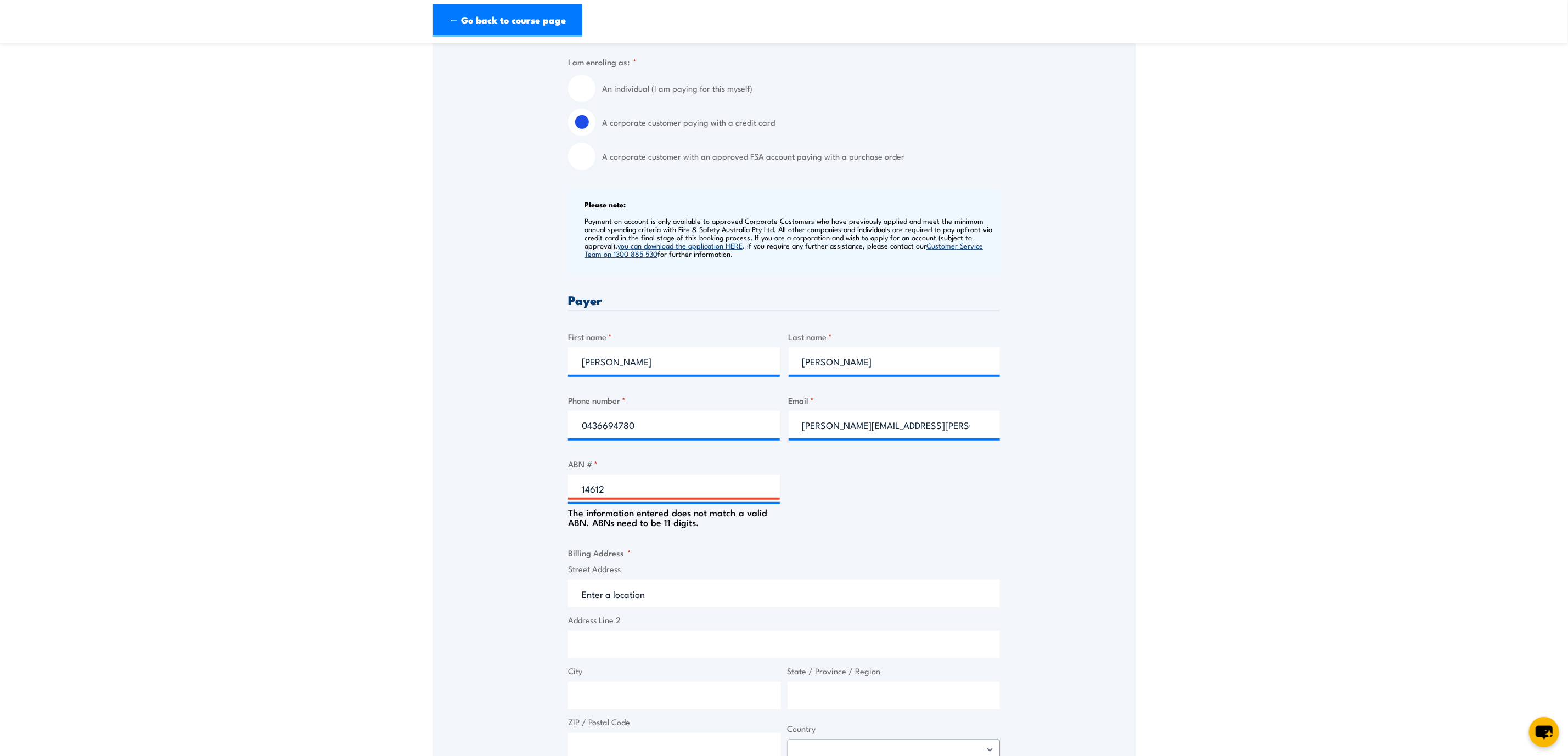
click at [1045, 441] on div "Speak to a specialist CALL [PHONE_NUMBER] CALL [PHONE_NUMBER] " * " indicates r…" at bounding box center [784, 656] width 702 height 1504
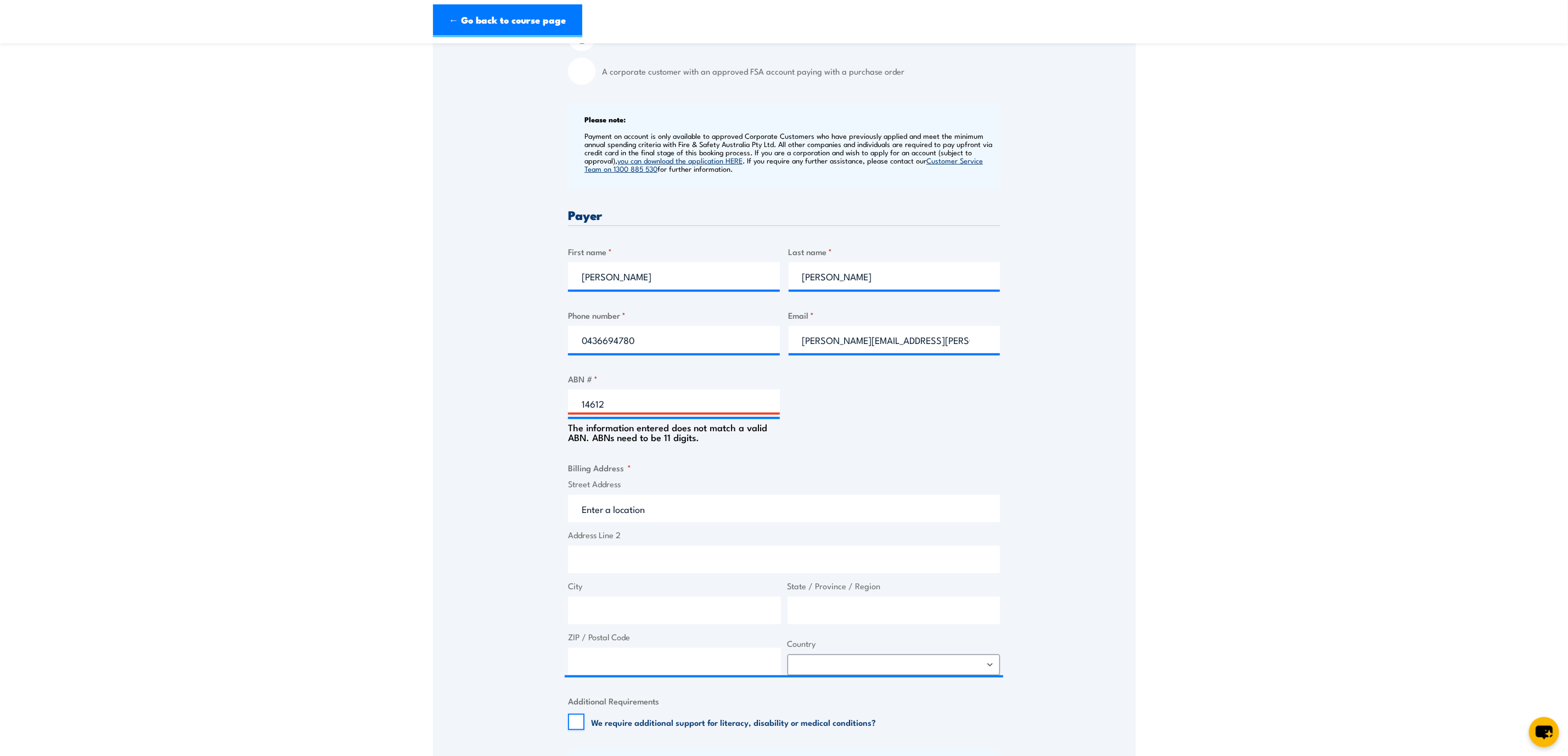
scroll to position [466, 0]
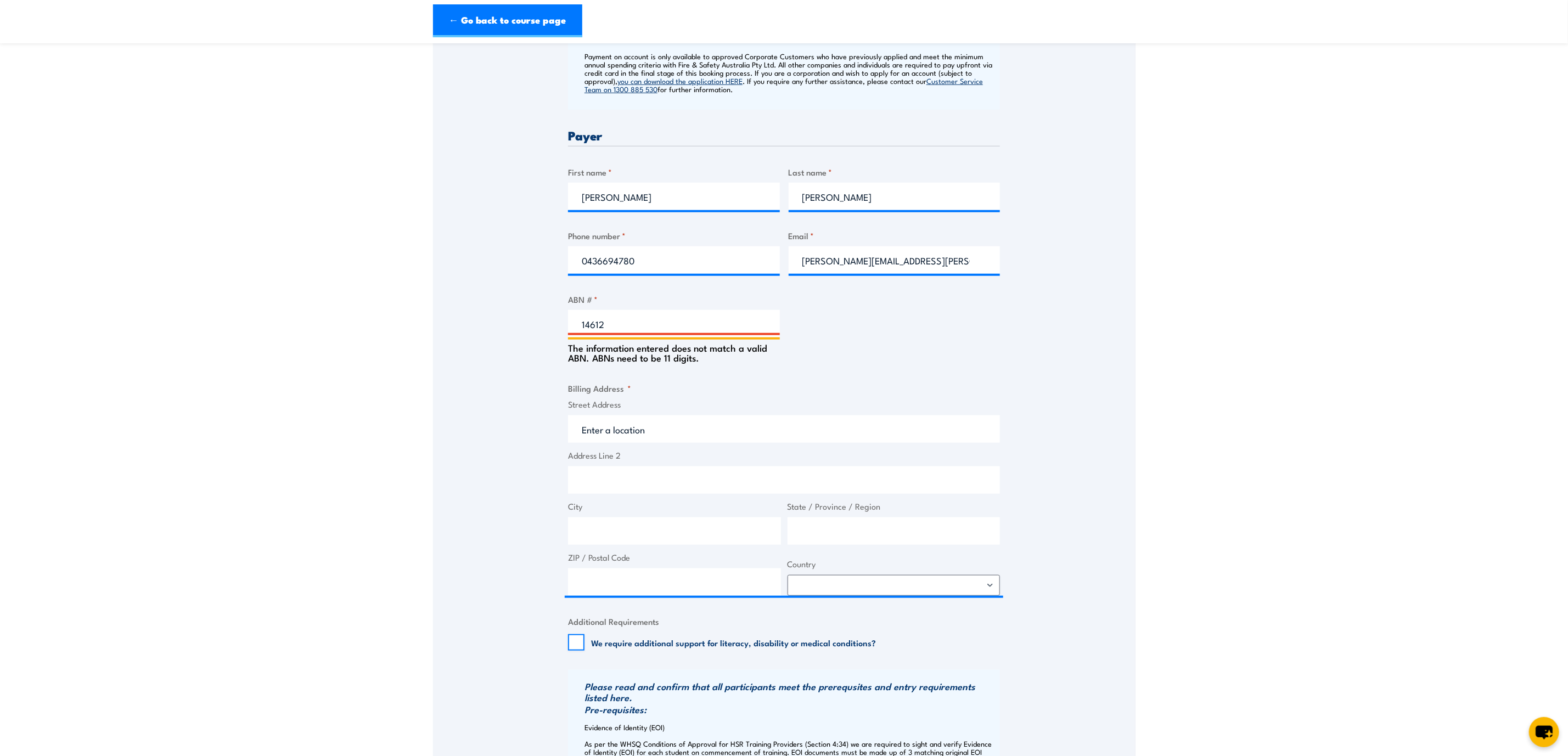
drag, startPoint x: 636, startPoint y: 324, endPoint x: 470, endPoint y: 325, distance: 166.0
click at [470, 325] on div "Speak to a specialist CALL [PHONE_NUMBER] CALL [PHONE_NUMBER] " * " indicates r…" at bounding box center [784, 491] width 702 height 1504
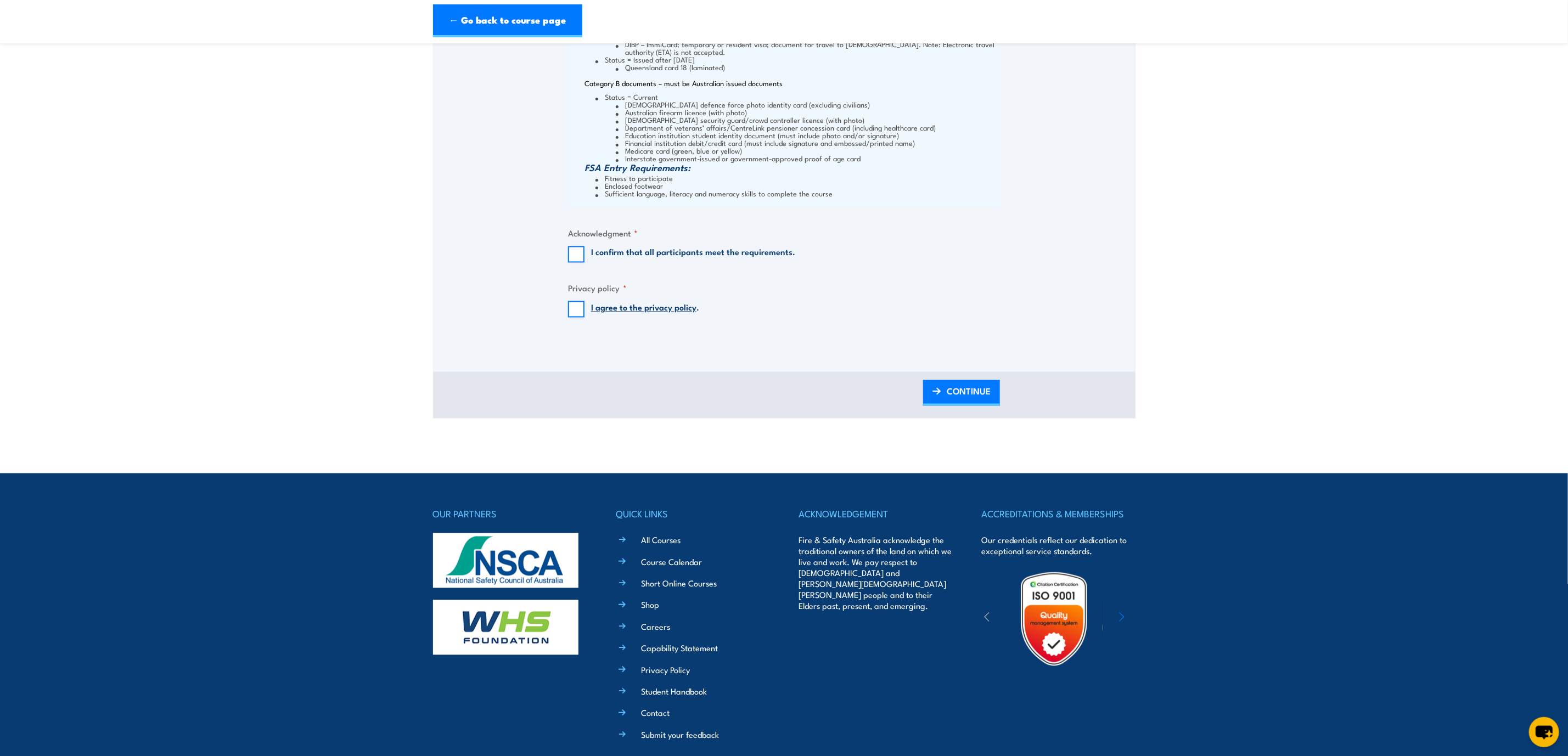
scroll to position [1373, 0]
